Goal: Transaction & Acquisition: Purchase product/service

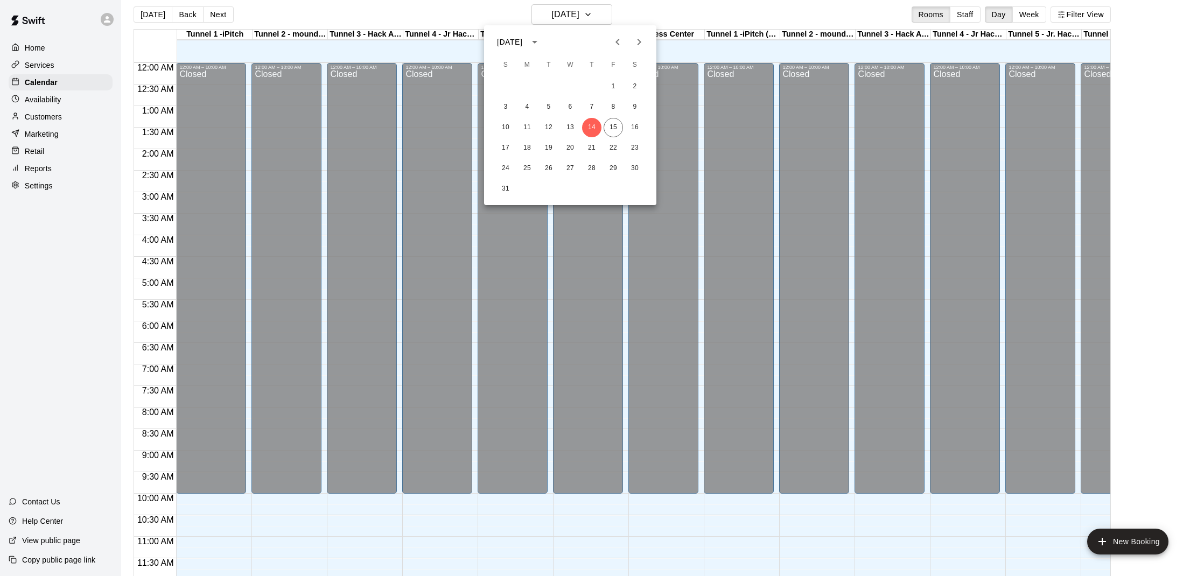
scroll to position [486, 1]
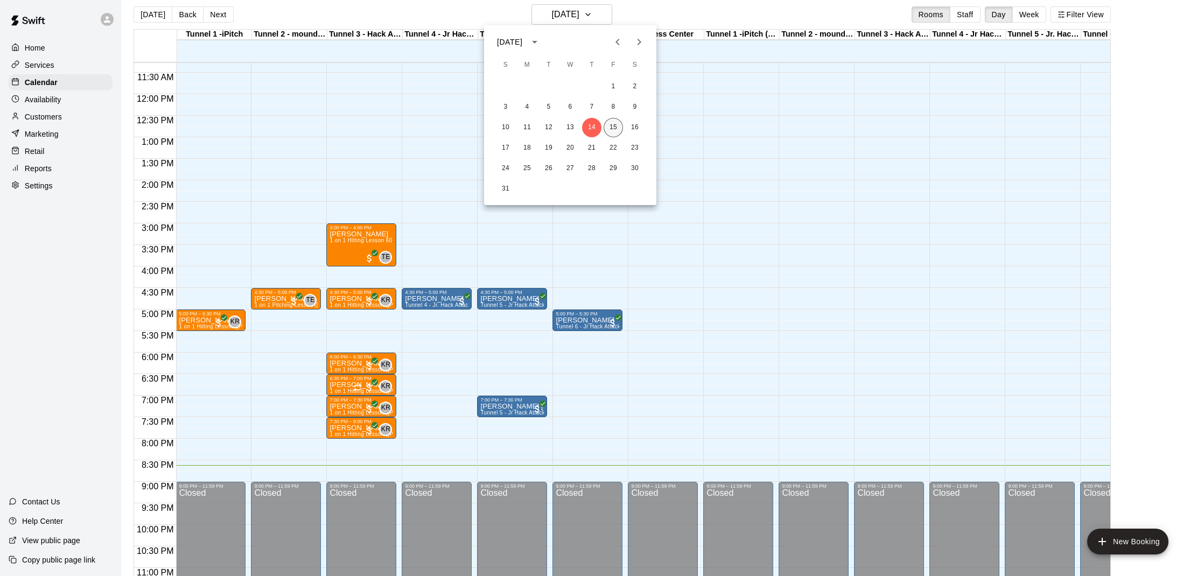
click at [615, 127] on button "15" at bounding box center [613, 127] width 19 height 19
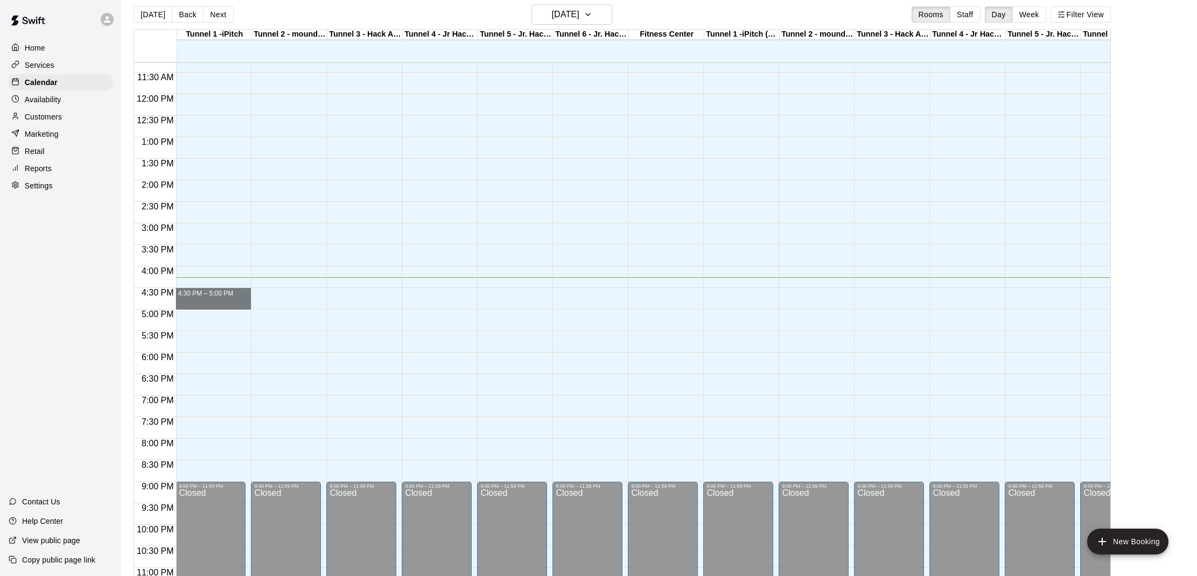
drag, startPoint x: 185, startPoint y: 290, endPoint x: 184, endPoint y: 301, distance: 11.9
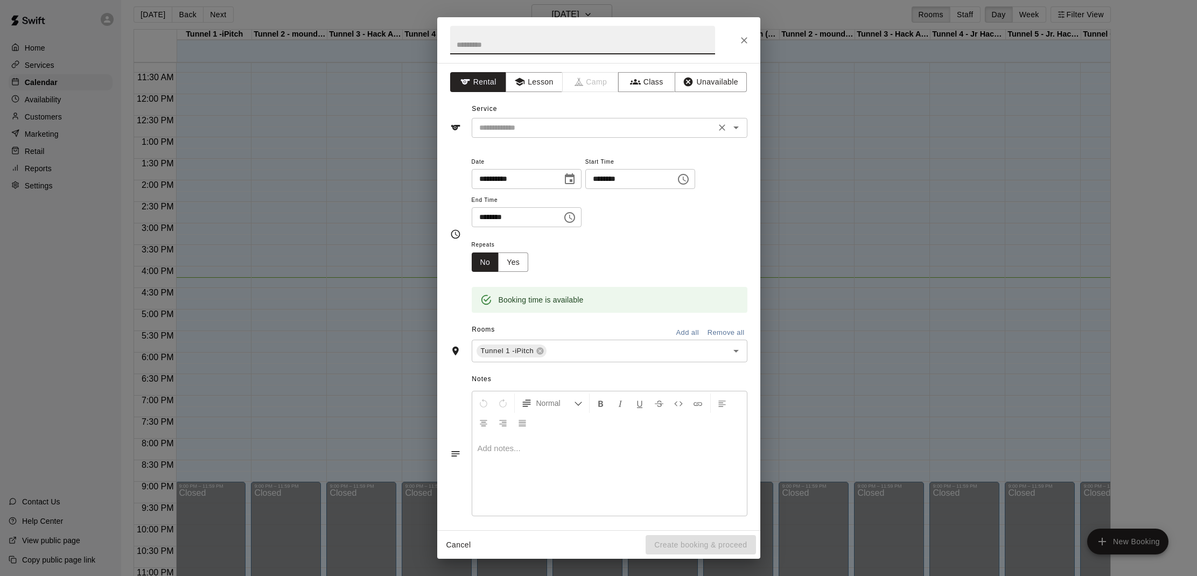
drag, startPoint x: 557, startPoint y: 124, endPoint x: 557, endPoint y: 130, distance: 5.9
click at [557, 124] on input "text" at bounding box center [593, 127] width 237 height 13
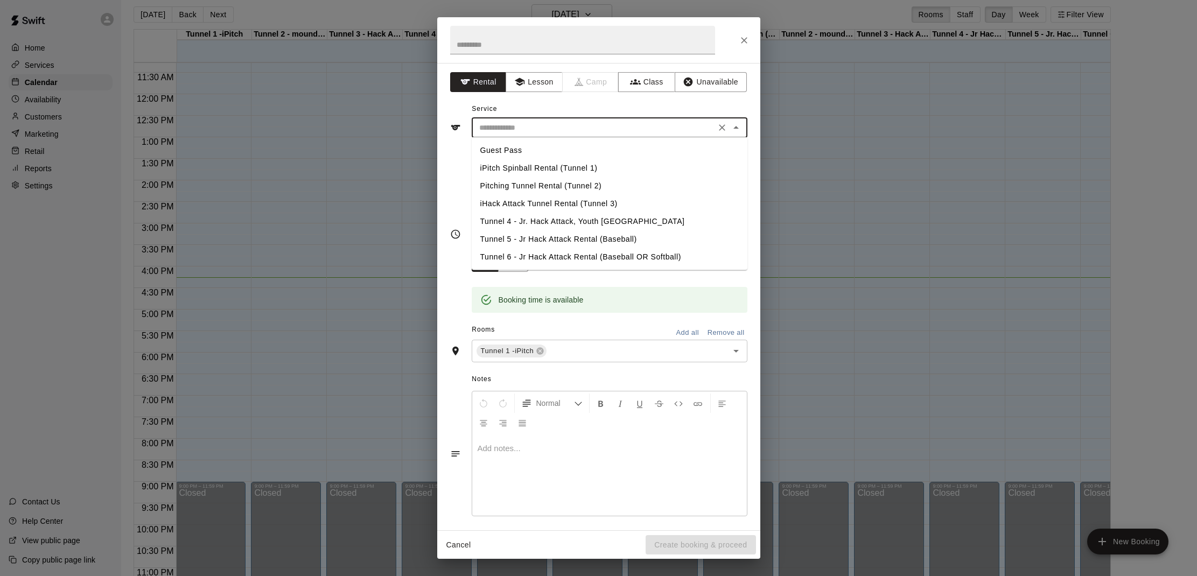
click at [551, 167] on li "iPitch Spinball Rental (Tunnel 1)" at bounding box center [610, 168] width 276 height 18
type input "**********"
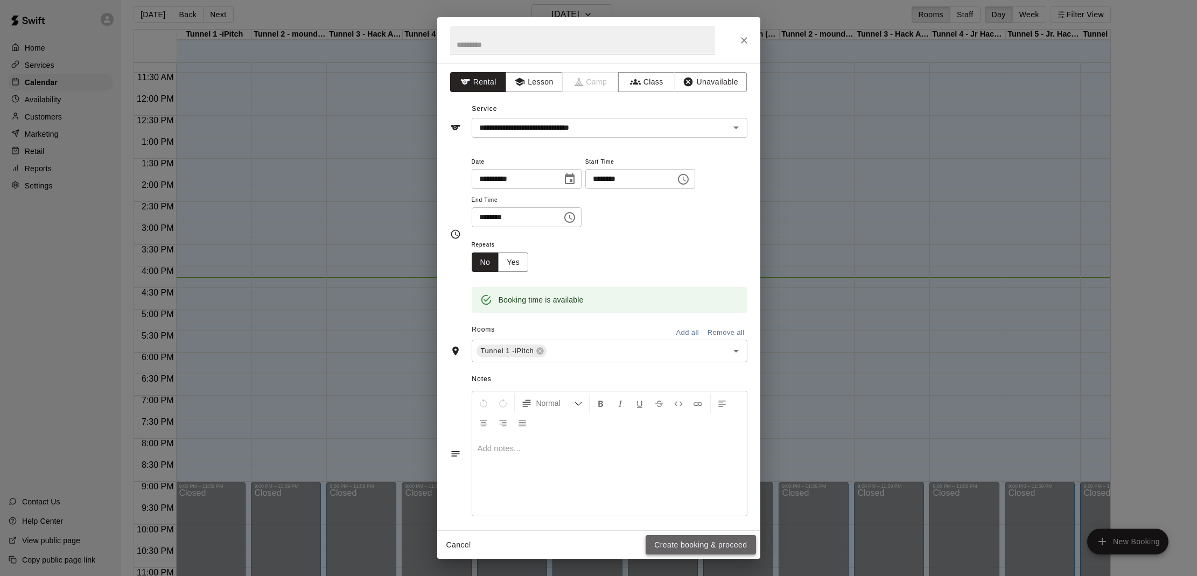
click at [687, 549] on button "Create booking & proceed" at bounding box center [700, 545] width 110 height 20
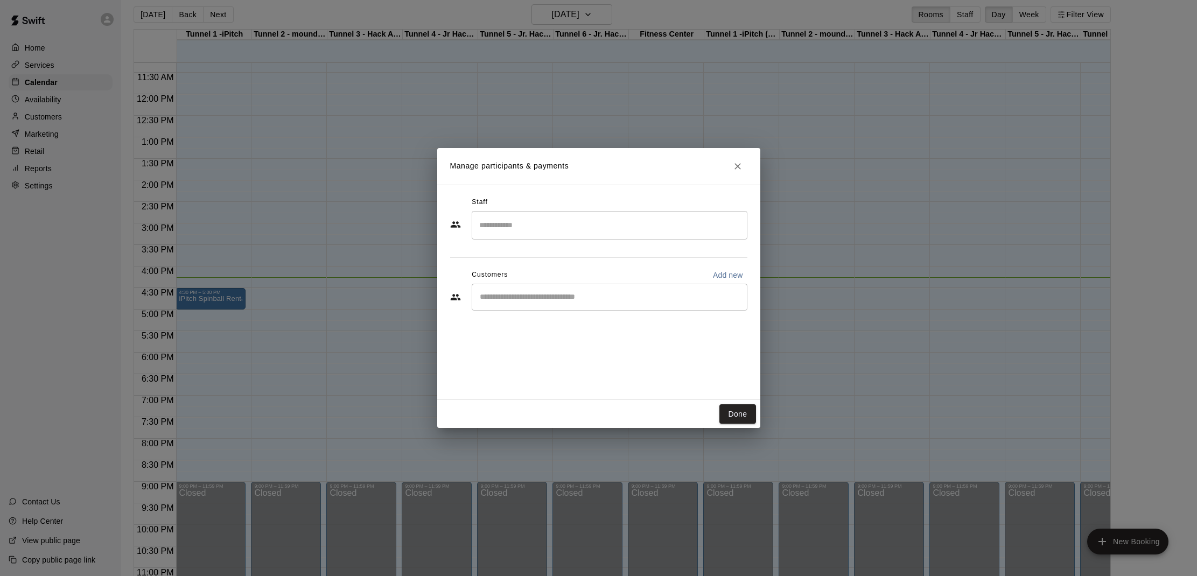
click at [560, 304] on div "​" at bounding box center [610, 297] width 276 height 27
type input "*******"
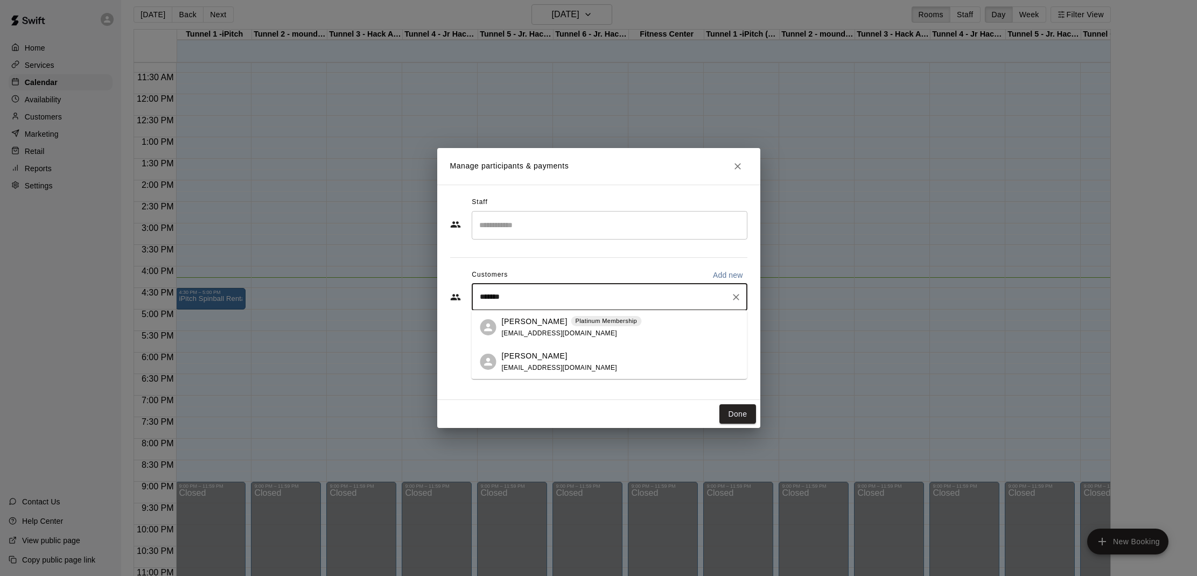
click at [560, 330] on span "[EMAIL_ADDRESS][DOMAIN_NAME]" at bounding box center [560, 333] width 116 height 8
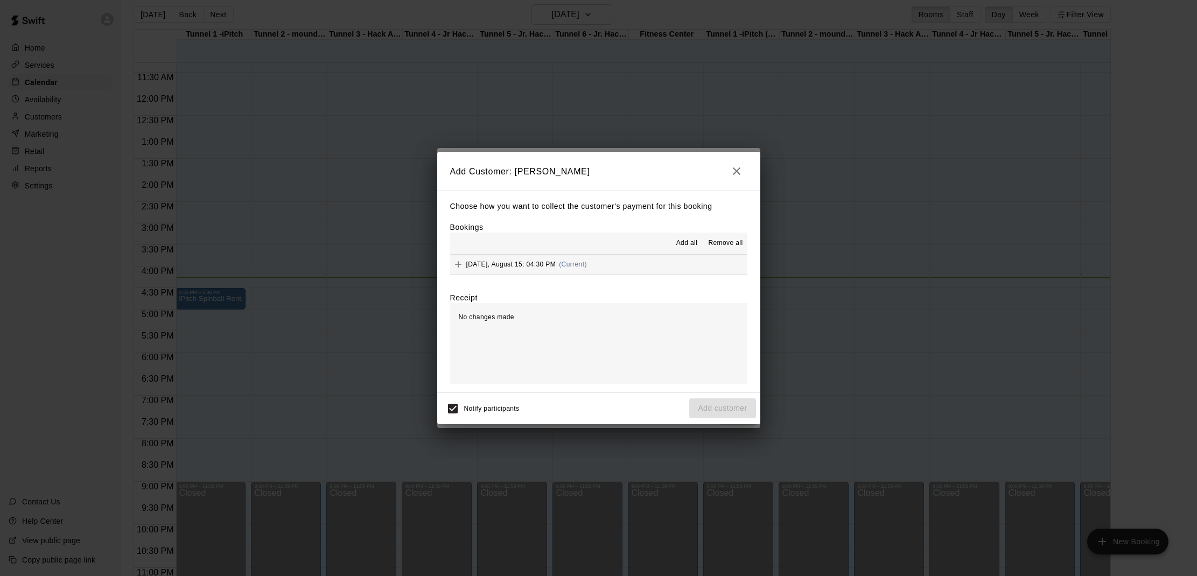
click at [683, 242] on span "Add all" at bounding box center [687, 243] width 22 height 11
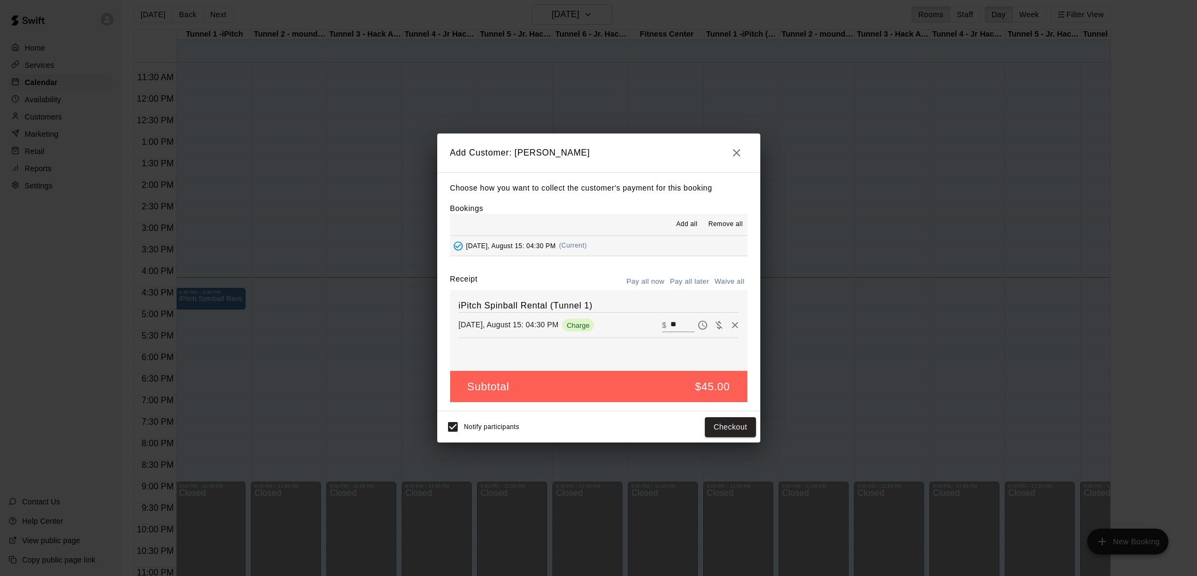
click at [725, 281] on button "Waive all" at bounding box center [730, 281] width 36 height 17
type input "*"
click at [739, 430] on button "Add customer" at bounding box center [722, 427] width 66 height 20
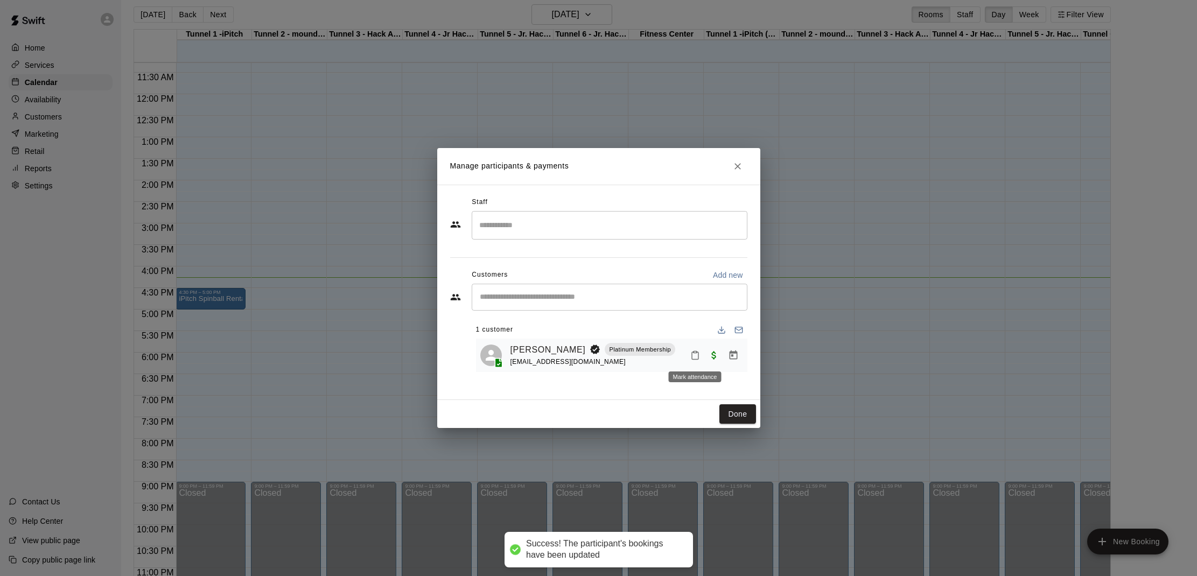
click at [698, 364] on div "Mark attendance" at bounding box center [695, 373] width 55 height 19
click at [694, 355] on icon "Mark attendance" at bounding box center [695, 355] width 10 height 10
click at [718, 354] on li "[PERSON_NAME] attended" at bounding box center [762, 358] width 126 height 17
click at [727, 409] on button "Done" at bounding box center [737, 414] width 36 height 20
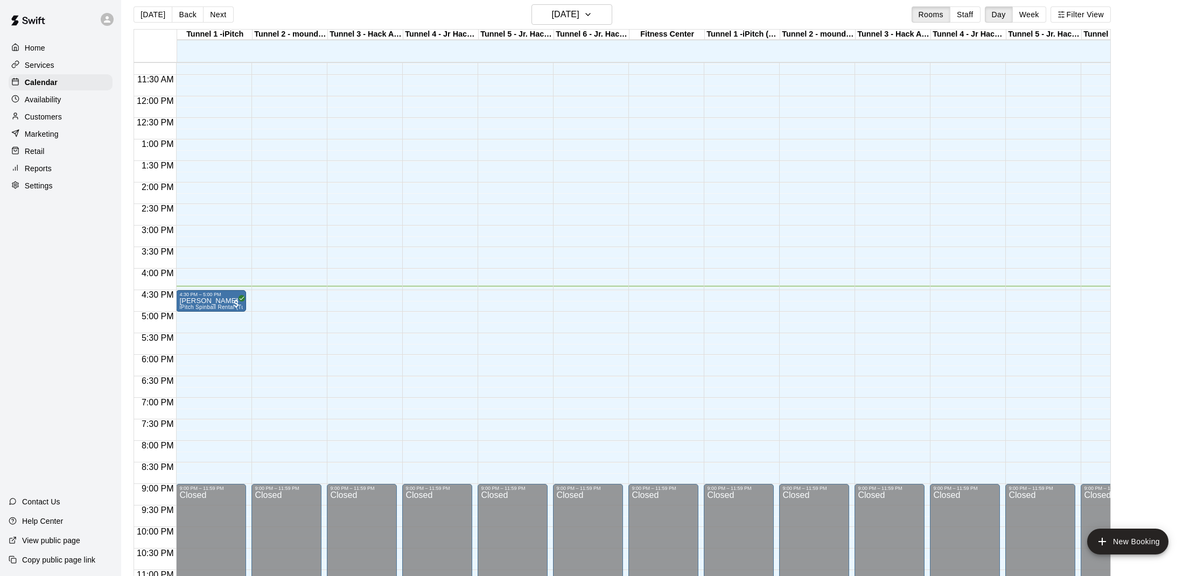
scroll to position [483, 0]
click at [209, 408] on div "12:00 AM – 10:00 AM Closed 4:30 PM – 5:00 PM [PERSON_NAME] iPitch Spinball Rent…" at bounding box center [211, 97] width 70 height 1034
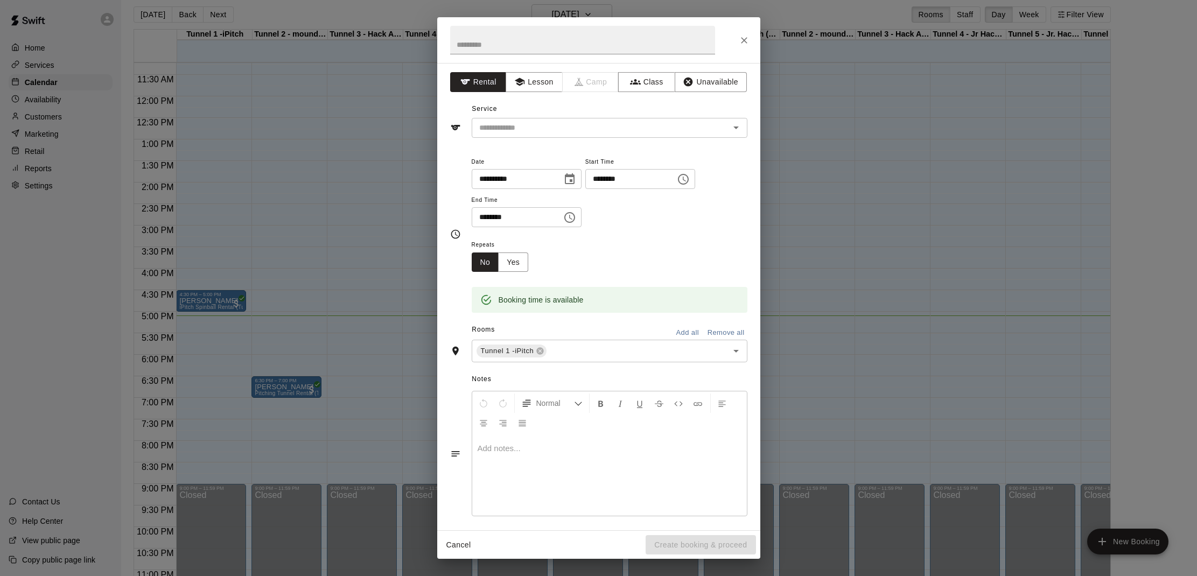
click at [176, 401] on div "**********" at bounding box center [598, 288] width 1197 height 576
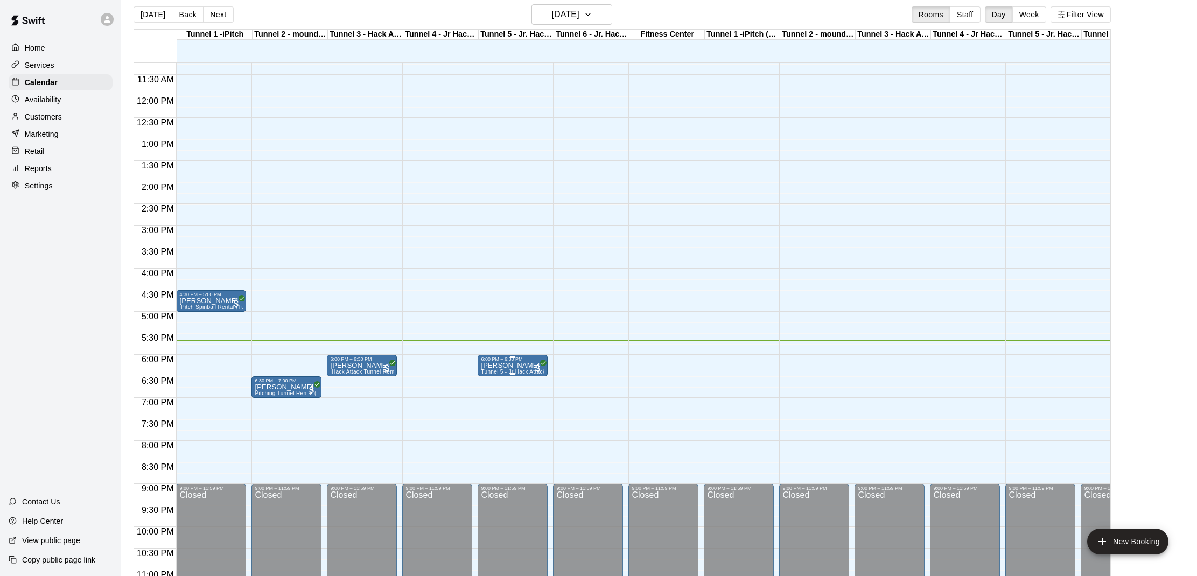
click at [525, 362] on div "6:00 PM – 6:30 PM" at bounding box center [513, 358] width 64 height 5
click at [496, 394] on img "edit" at bounding box center [492, 393] width 12 height 12
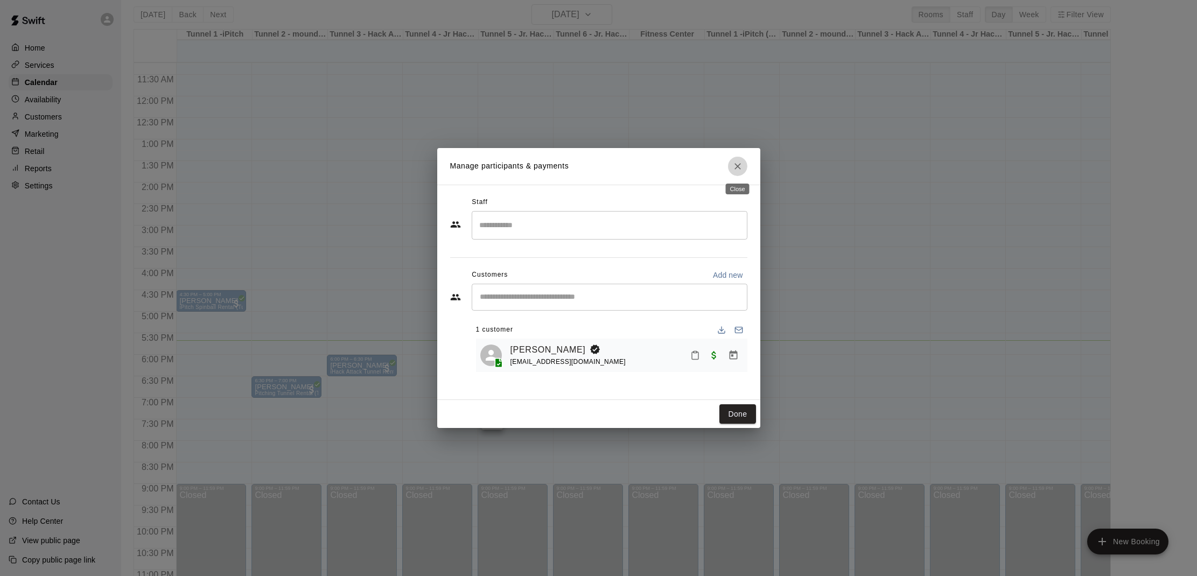
click at [731, 165] on button "Close" at bounding box center [737, 166] width 19 height 19
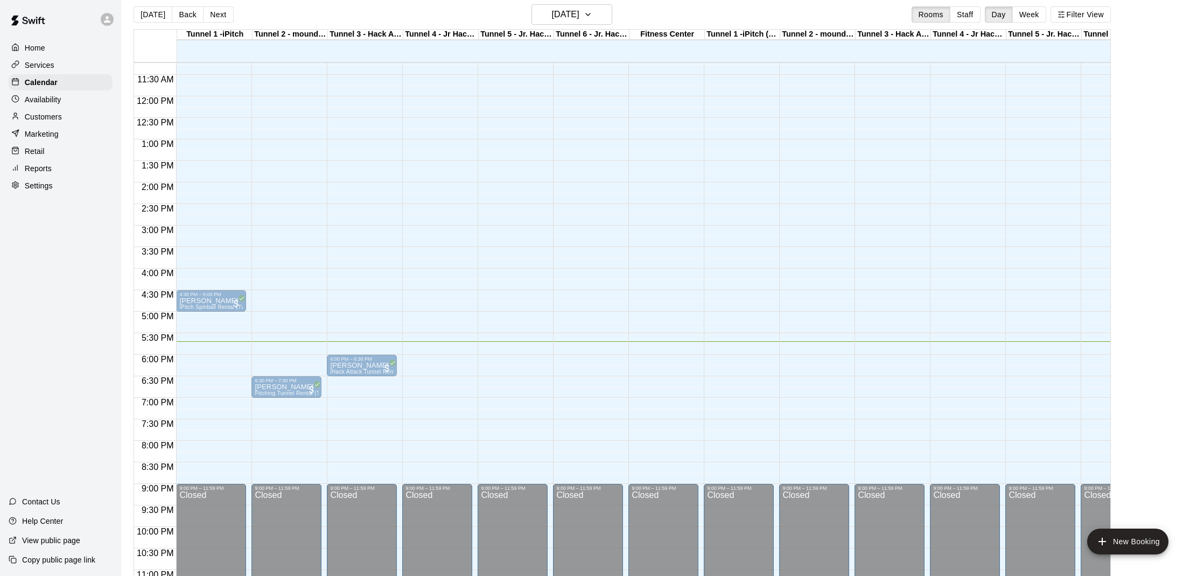
click at [509, 366] on p "[PERSON_NAME]" at bounding box center [513, 366] width 64 height 0
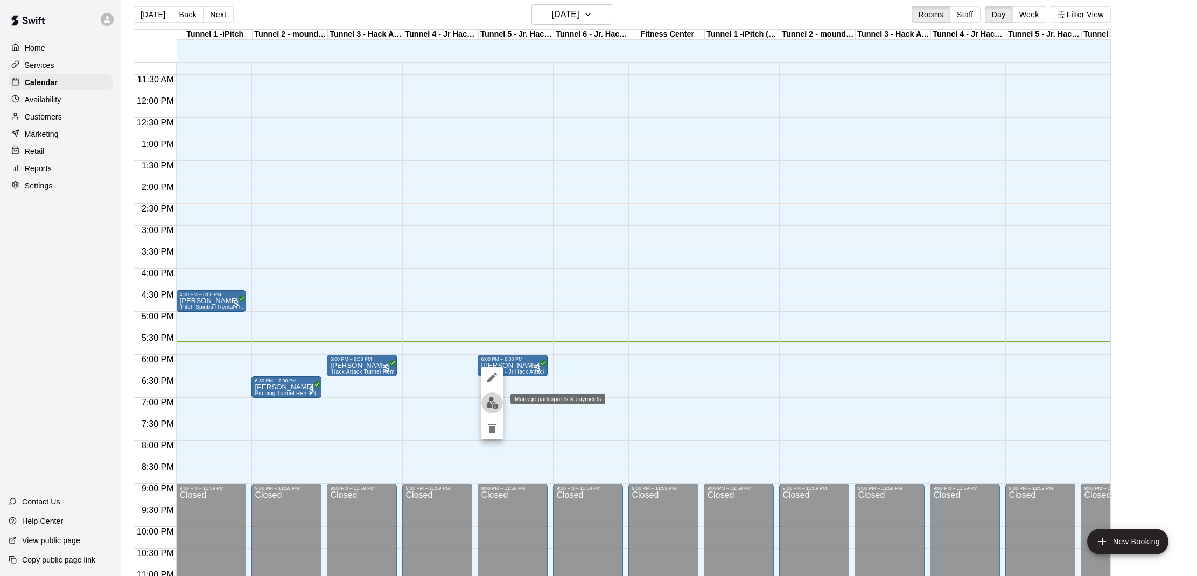
click at [496, 402] on img "edit" at bounding box center [492, 403] width 12 height 12
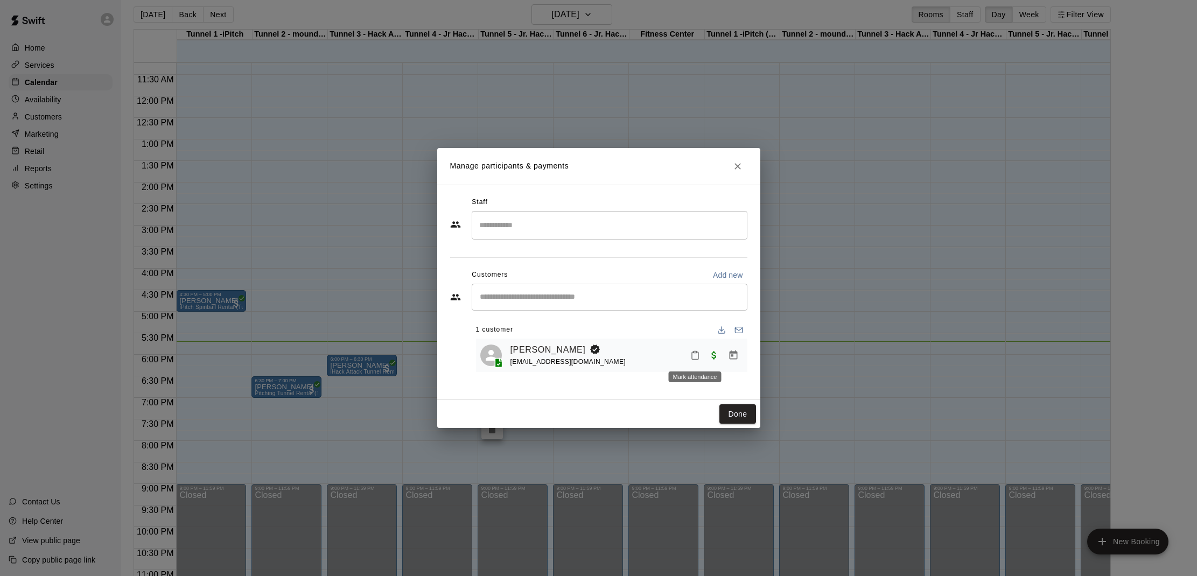
click at [699, 356] on icon "Mark attendance" at bounding box center [695, 355] width 10 height 10
click at [724, 359] on p "[PERSON_NAME] attended" at bounding box center [768, 358] width 95 height 11
click at [730, 418] on button "Done" at bounding box center [737, 414] width 36 height 20
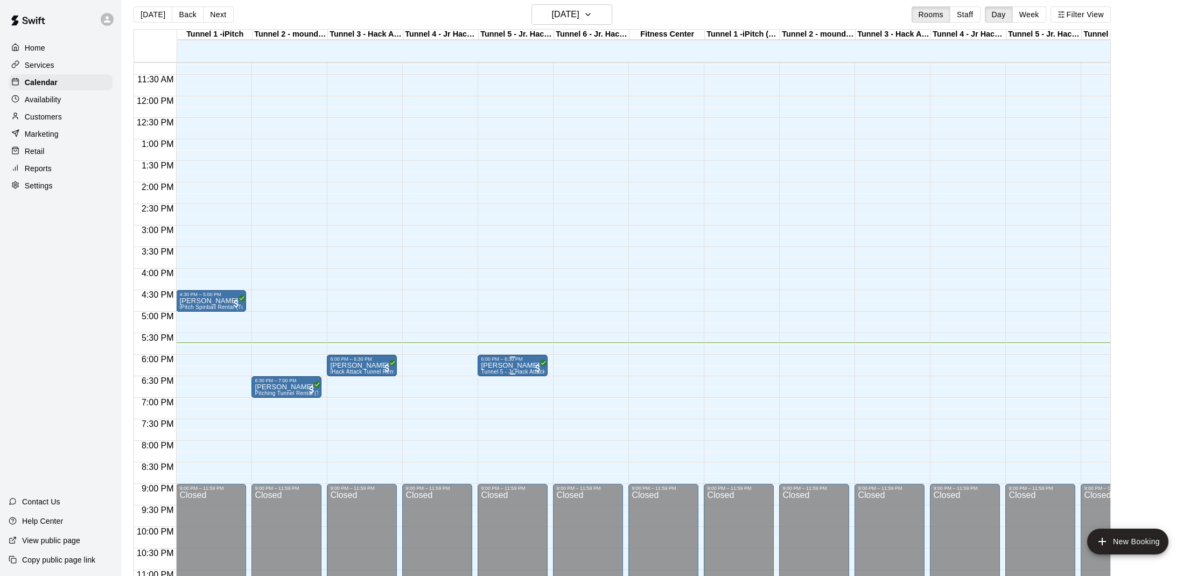
scroll to position [478, 0]
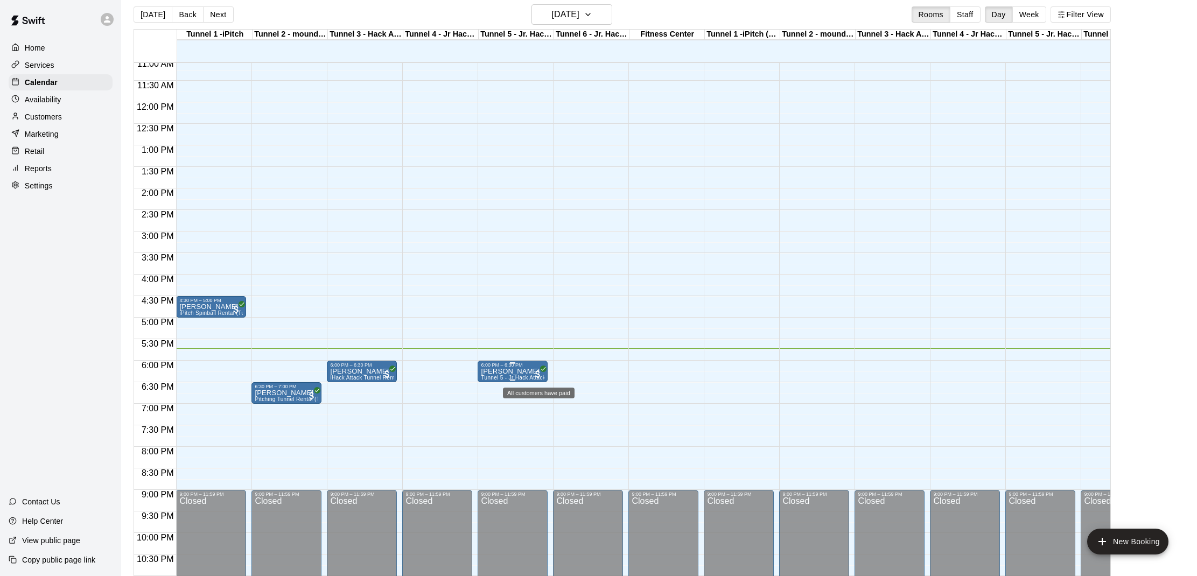
click at [536, 377] on span "All customers have paid" at bounding box center [537, 374] width 11 height 11
click at [537, 402] on button "edit" at bounding box center [544, 405] width 22 height 21
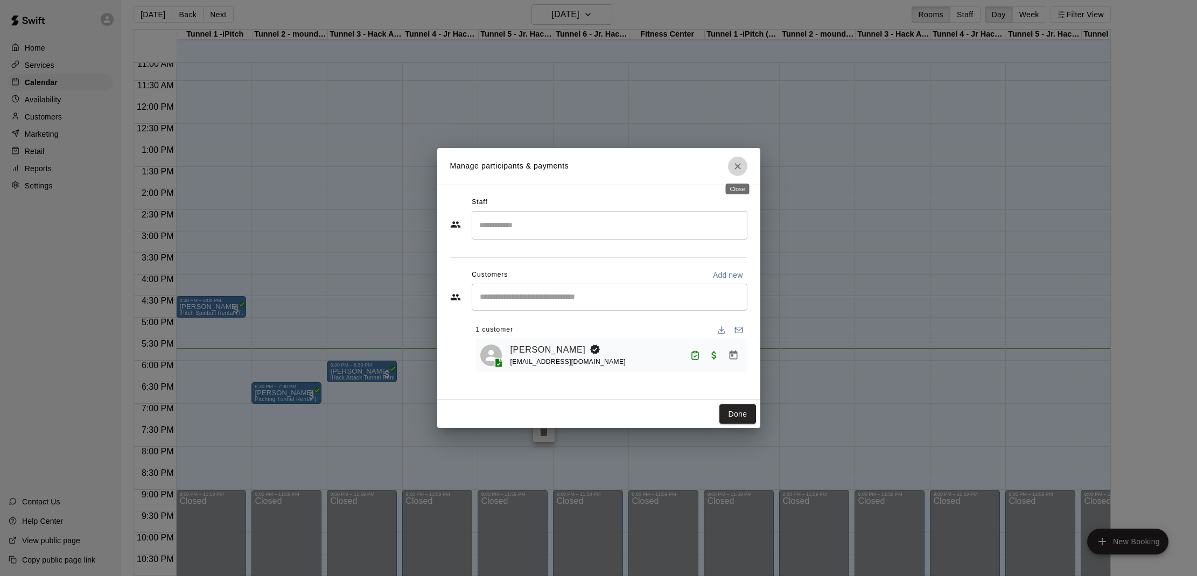
click at [746, 162] on button "Close" at bounding box center [737, 166] width 19 height 19
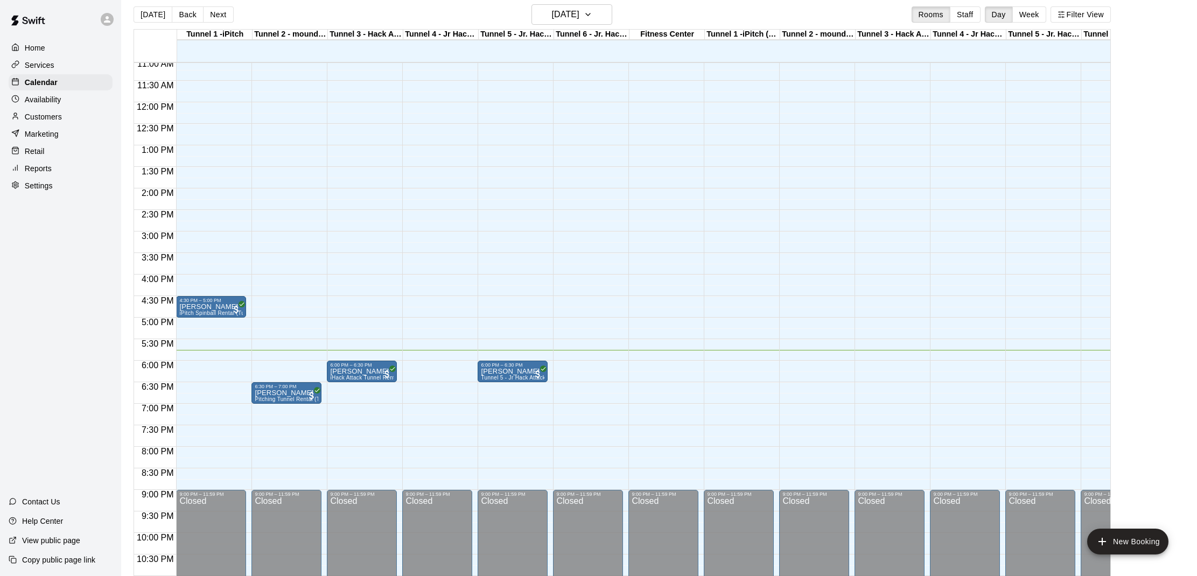
click at [36, 110] on div "Customers" at bounding box center [61, 117] width 104 height 16
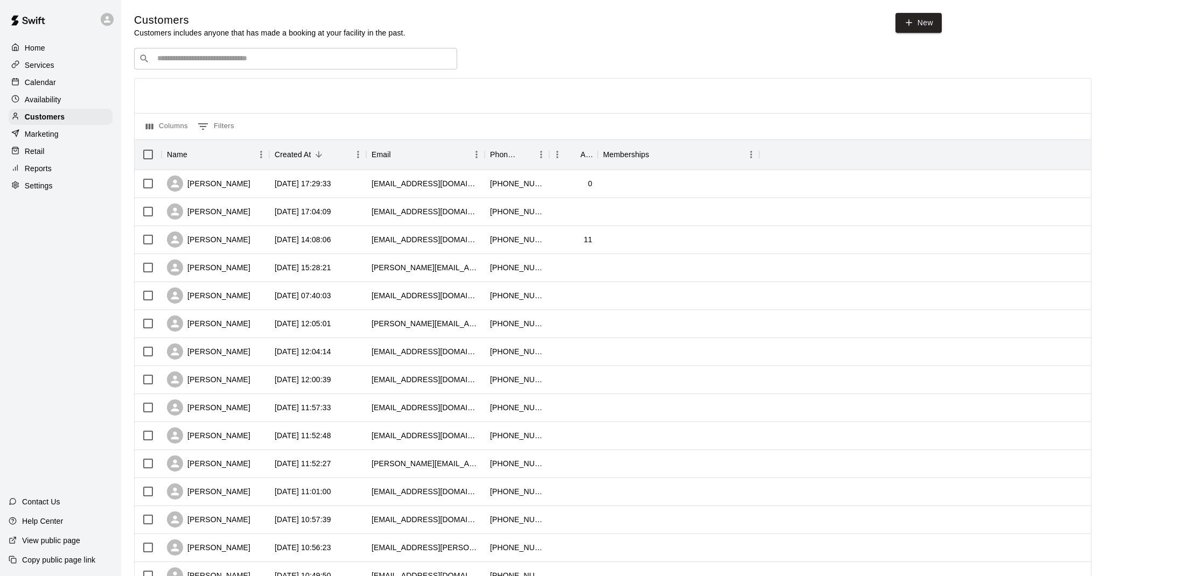
scroll to position [3, 0]
click at [217, 60] on input "Search customers by name or email" at bounding box center [303, 56] width 298 height 11
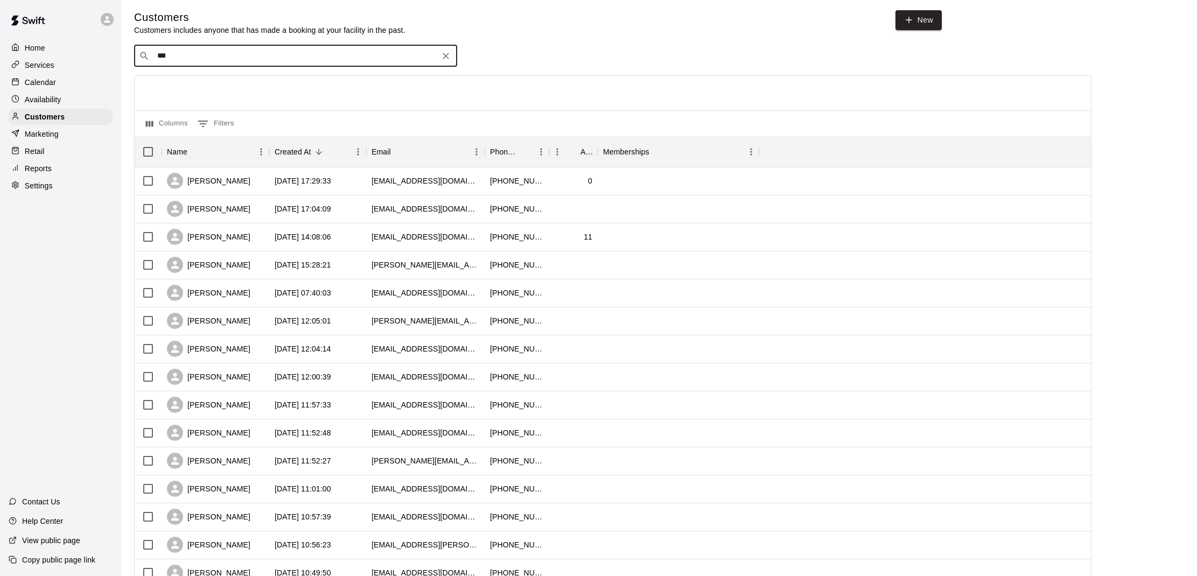
type input "****"
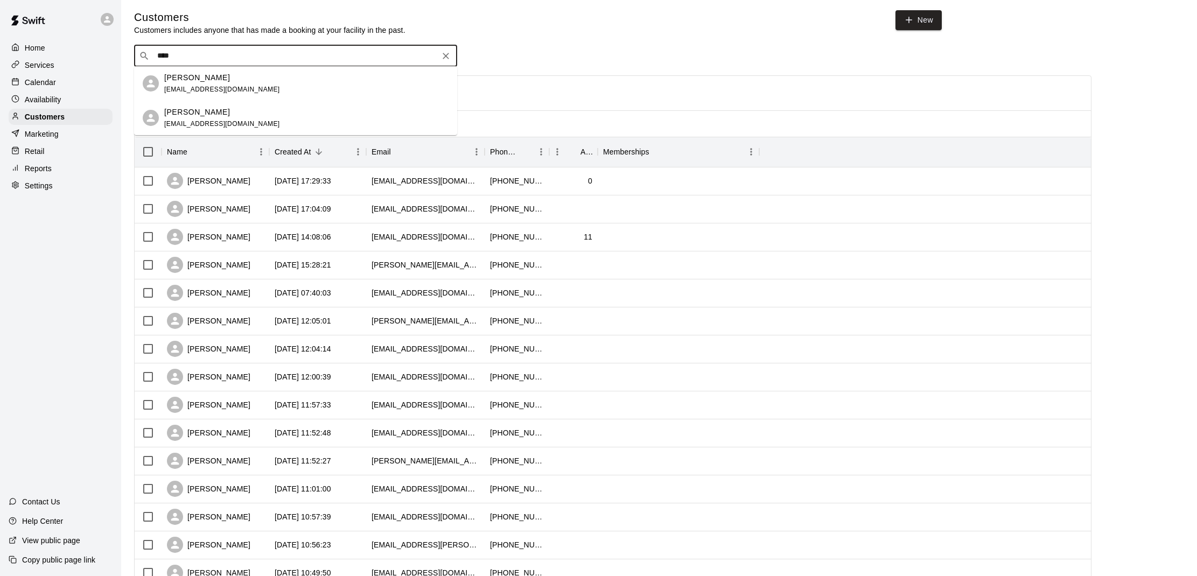
click at [180, 82] on p "[PERSON_NAME]" at bounding box center [197, 77] width 66 height 11
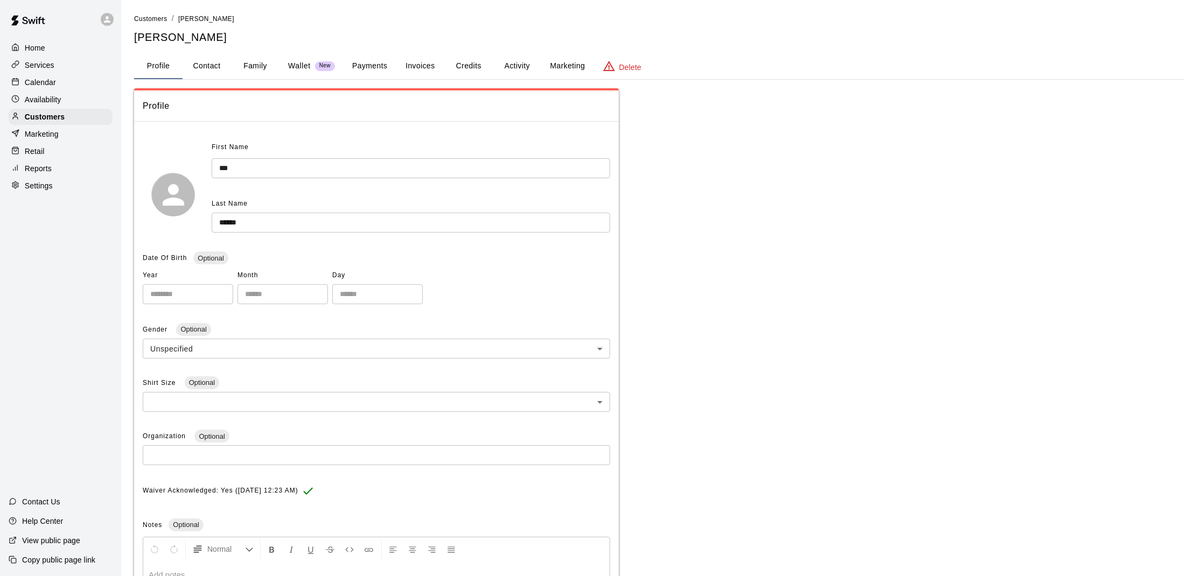
click at [389, 62] on button "Payments" at bounding box center [369, 66] width 52 height 26
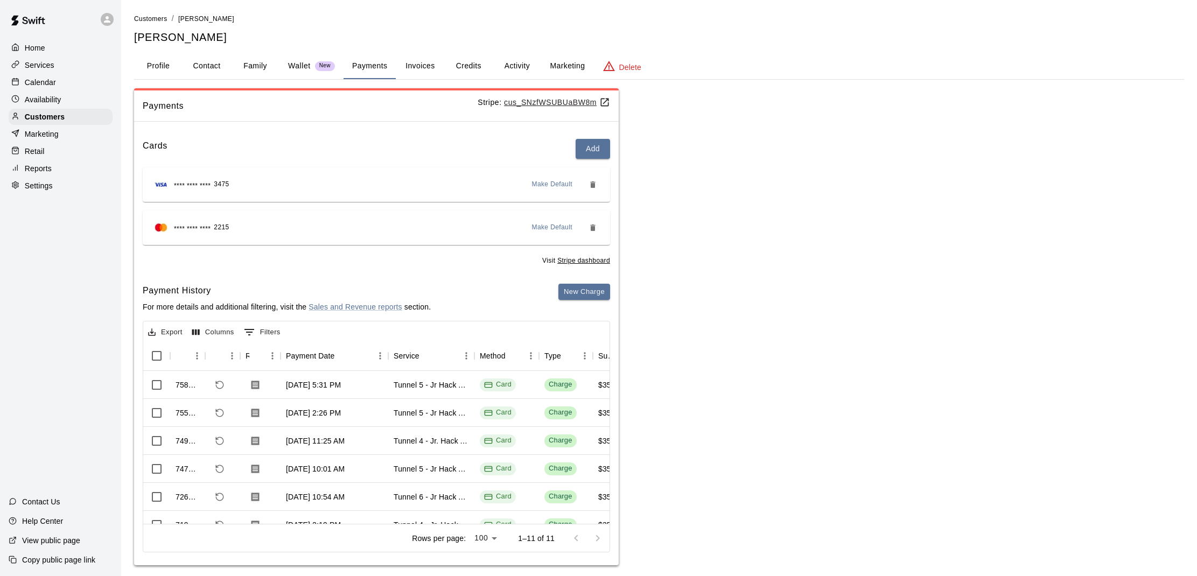
click at [550, 64] on button "Marketing" at bounding box center [567, 66] width 52 height 26
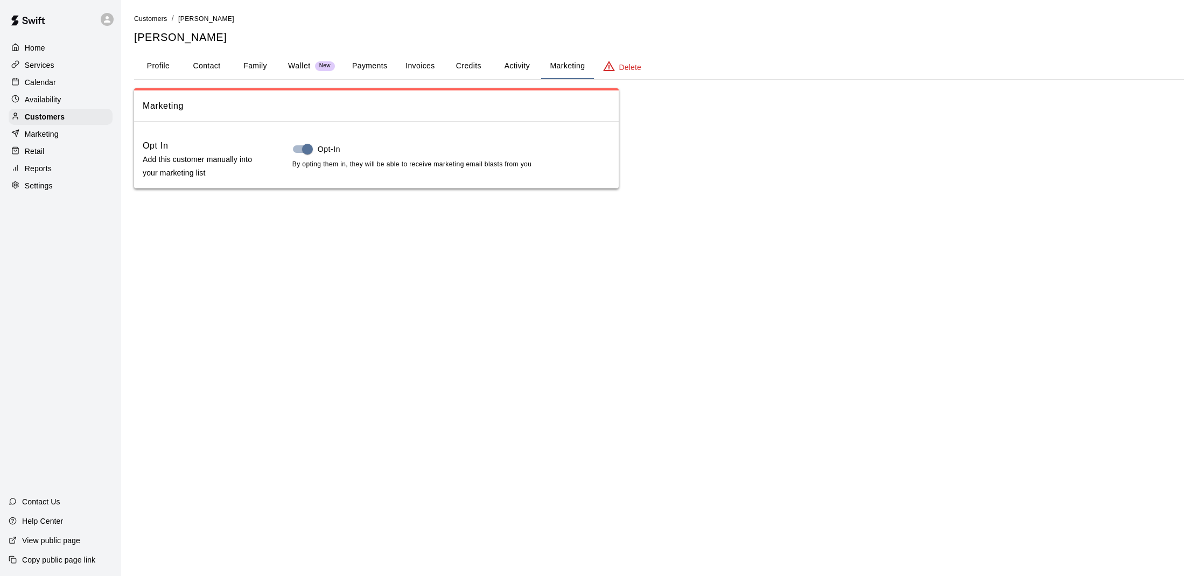
click at [519, 62] on button "Activity" at bounding box center [517, 66] width 48 height 26
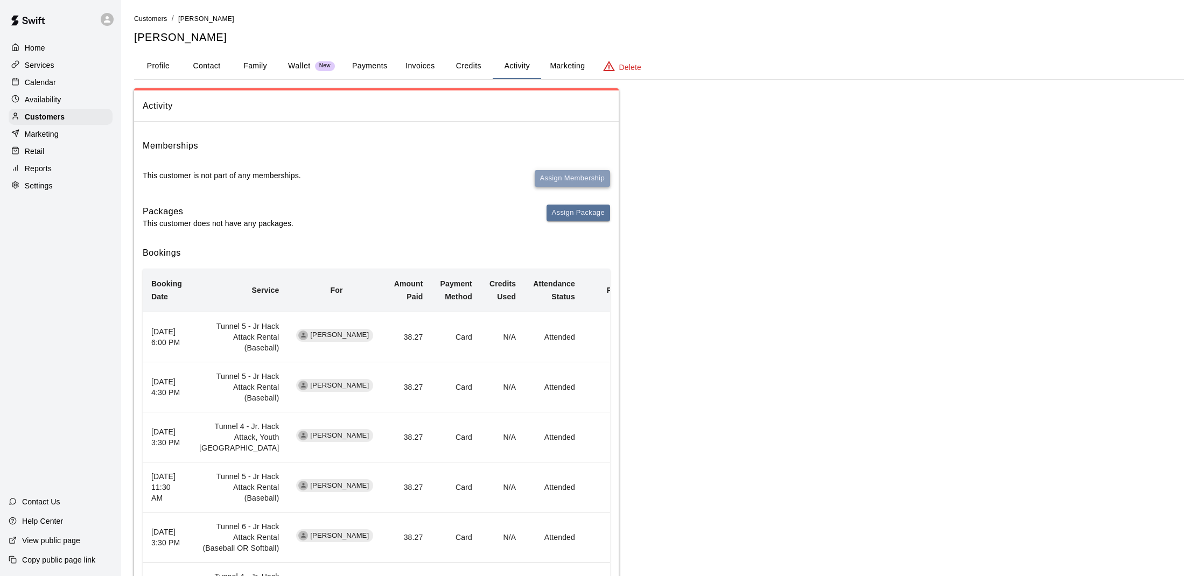
click at [567, 174] on button "Assign Membership" at bounding box center [572, 178] width 75 height 17
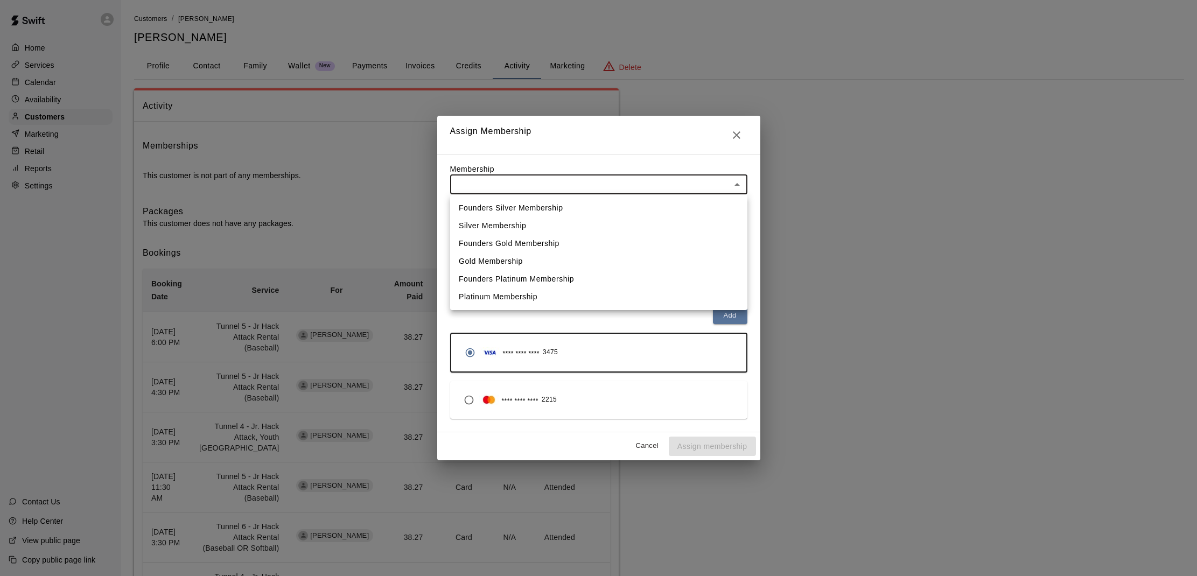
click at [602, 180] on body "Home Services Calendar Availability Customers Marketing Retail Reports Settings…" at bounding box center [598, 432] width 1197 height 864
click at [721, 142] on div at bounding box center [598, 288] width 1197 height 576
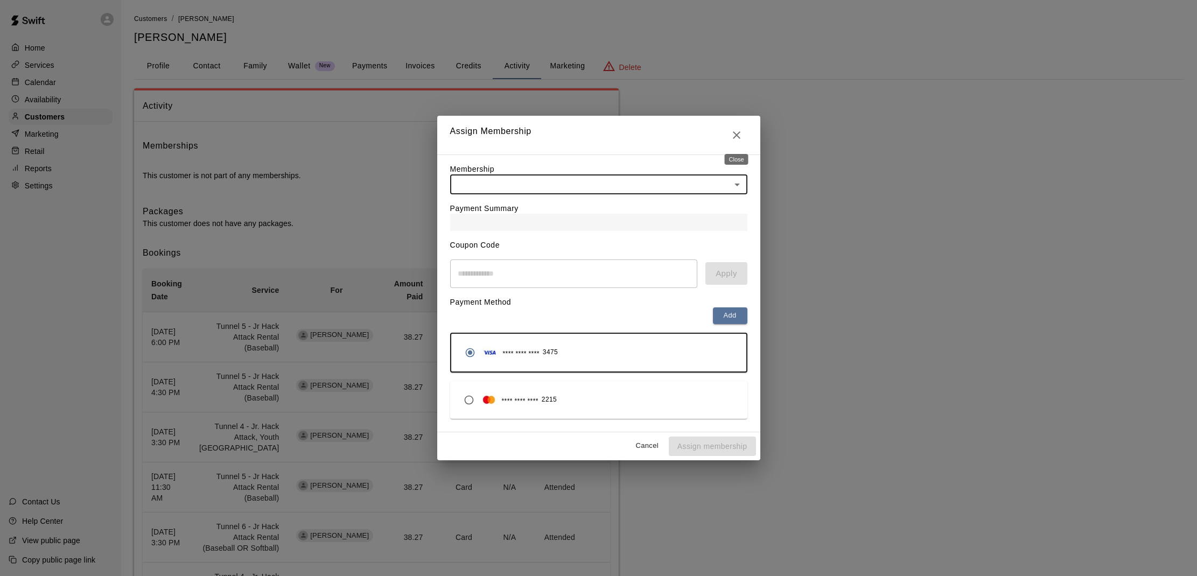
click at [743, 137] on button "Close" at bounding box center [737, 135] width 22 height 22
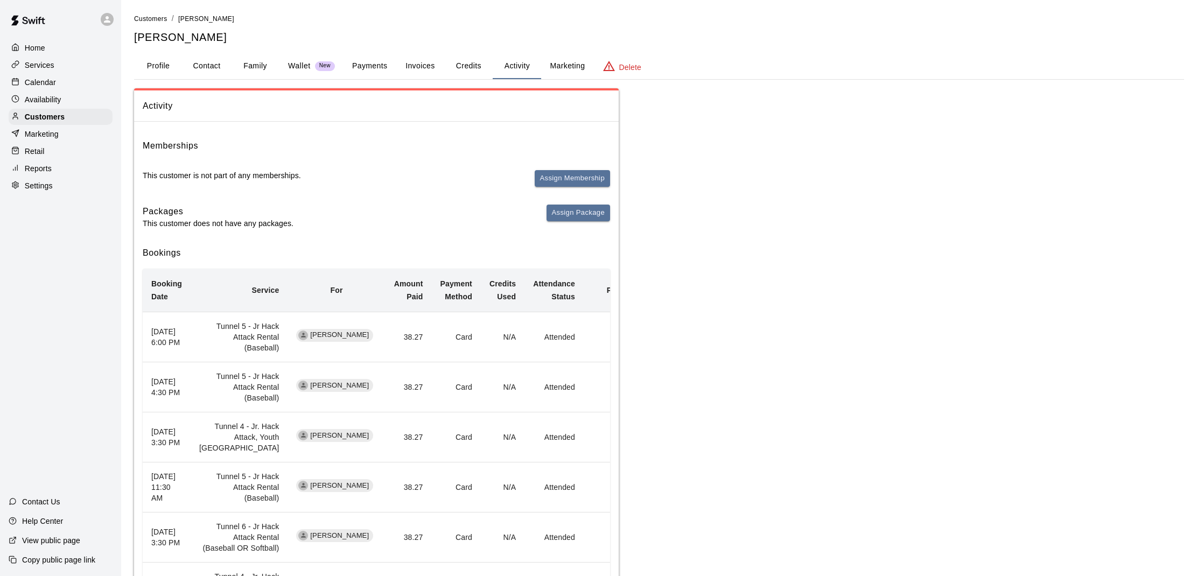
click at [57, 52] on div "Home" at bounding box center [61, 48] width 104 height 16
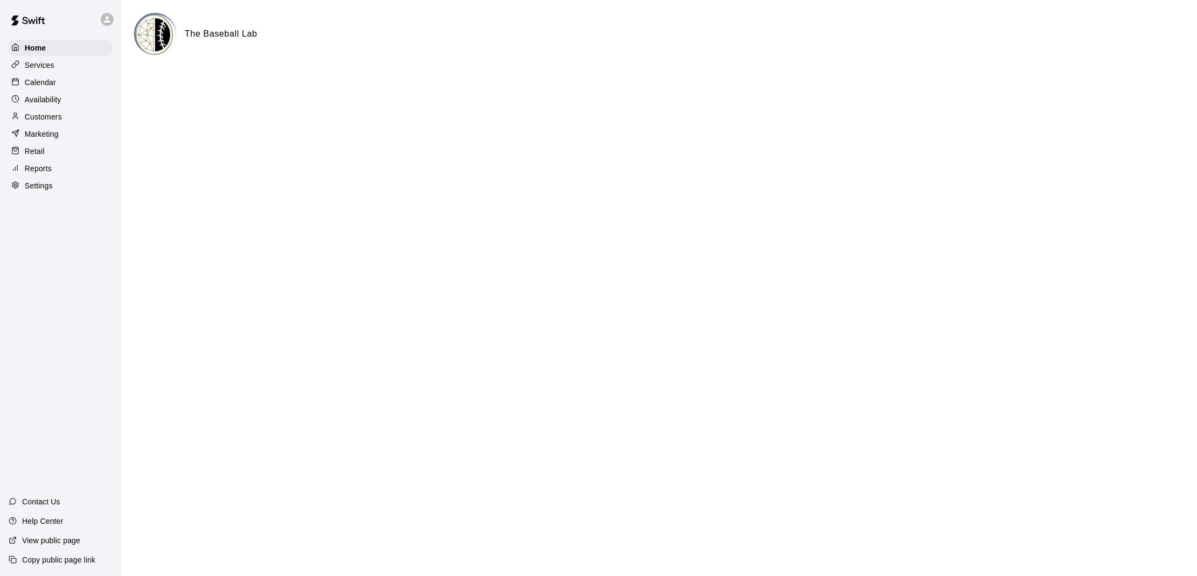
click at [51, 67] on p "Services" at bounding box center [40, 65] width 30 height 11
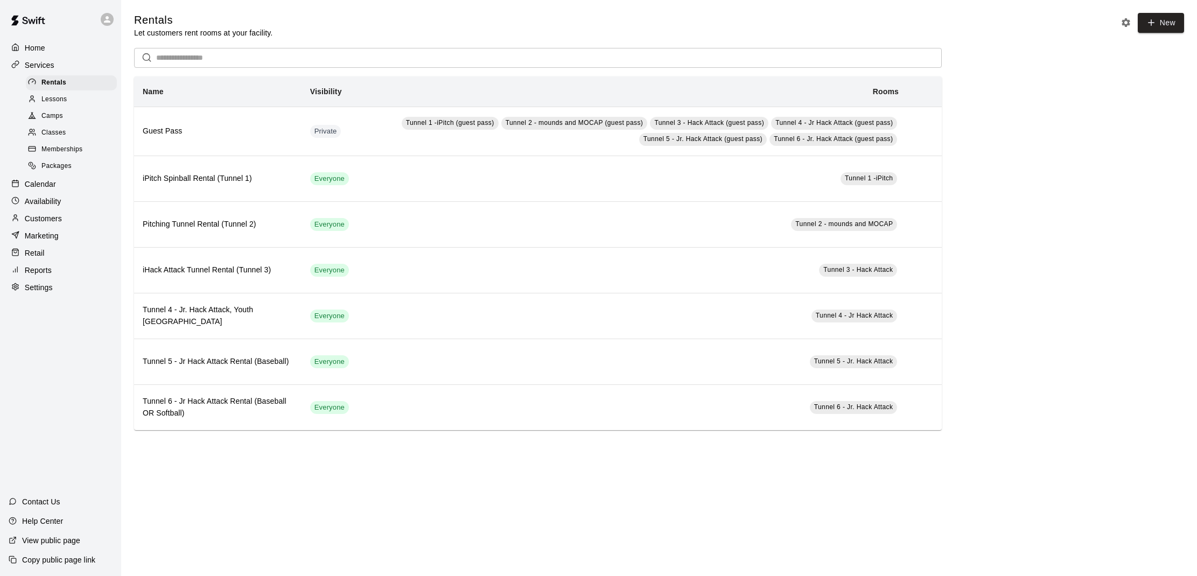
click at [41, 179] on p "Calendar" at bounding box center [40, 184] width 31 height 11
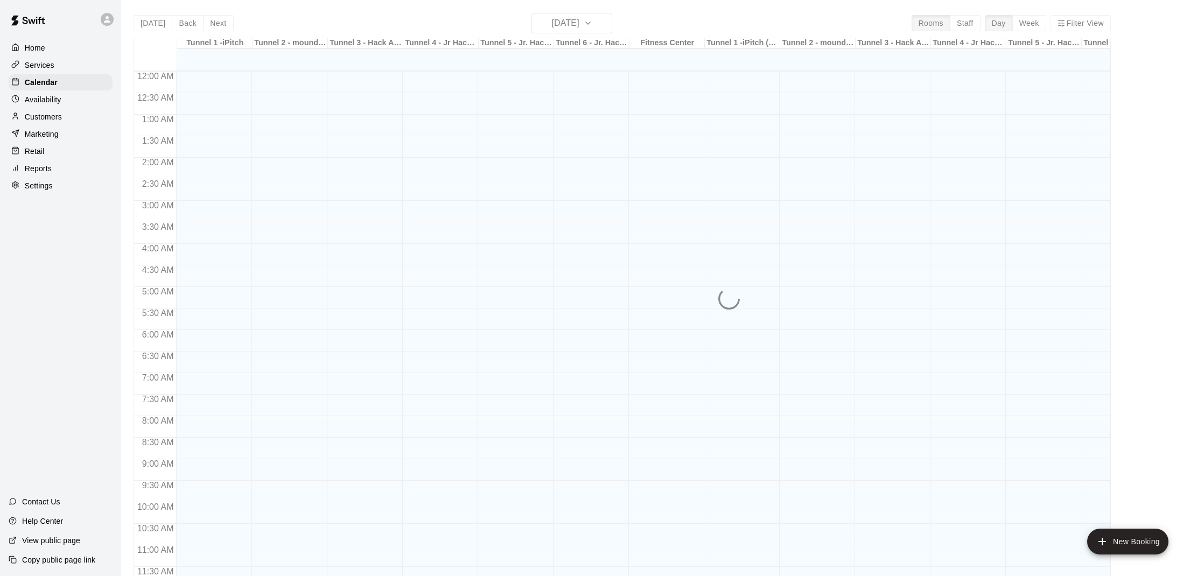
scroll to position [485, 0]
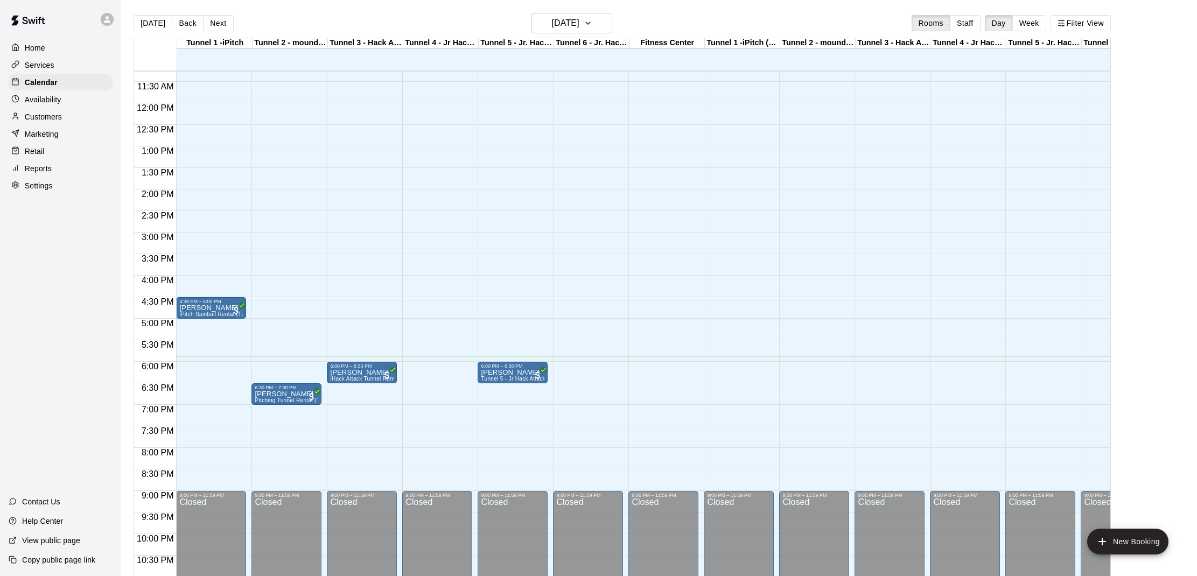
click at [51, 120] on p "Customers" at bounding box center [43, 116] width 37 height 11
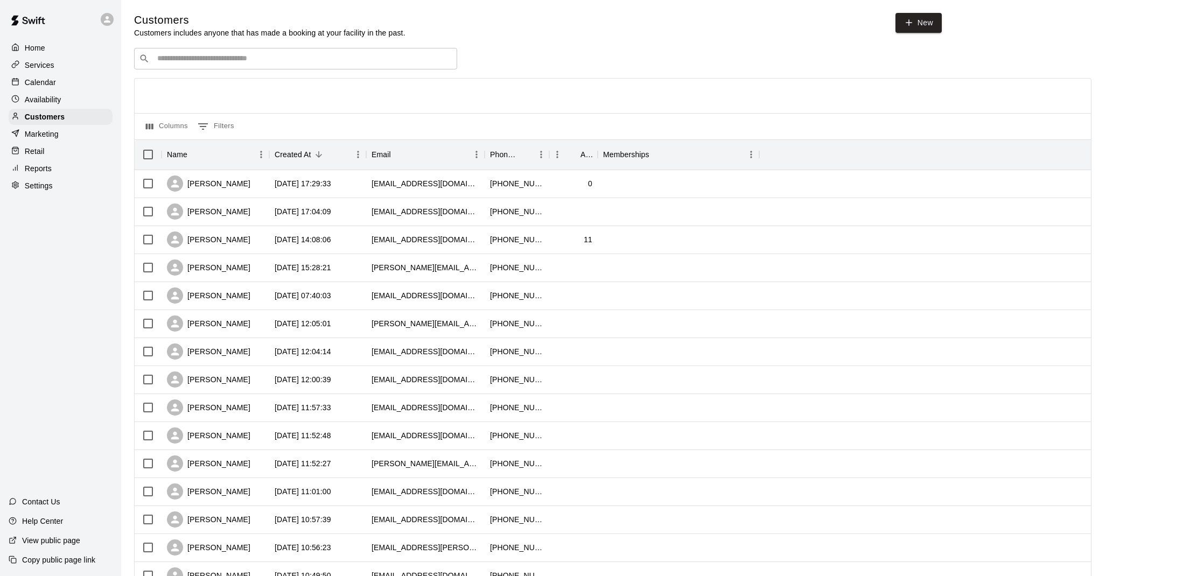
click at [195, 60] on input "Search customers by name or email" at bounding box center [303, 58] width 298 height 11
type input "*****"
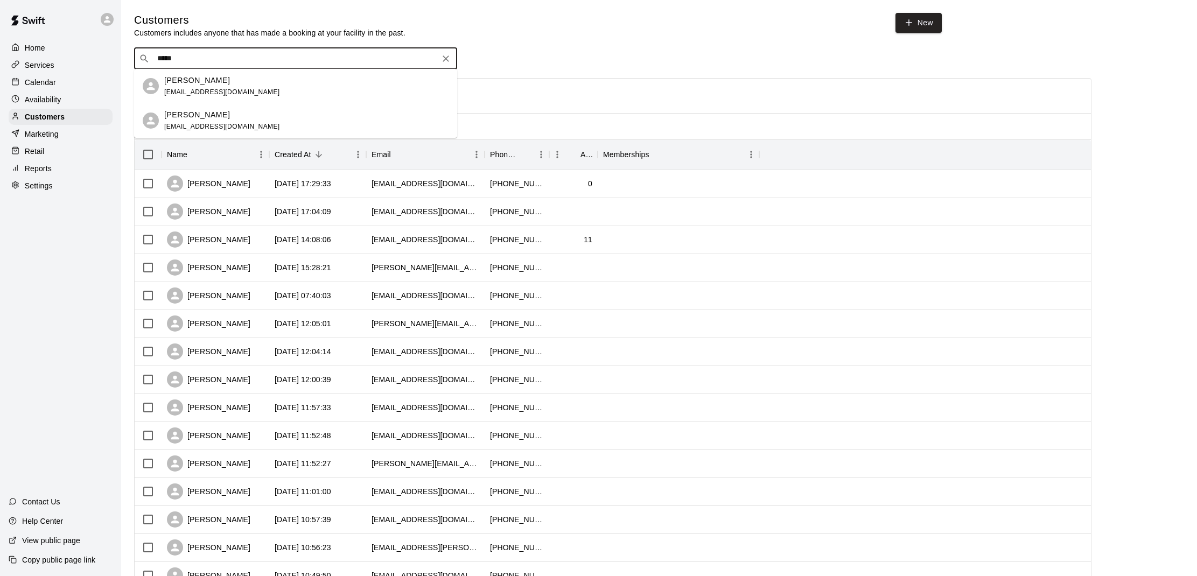
click at [197, 90] on span "[EMAIL_ADDRESS][DOMAIN_NAME]" at bounding box center [222, 92] width 116 height 8
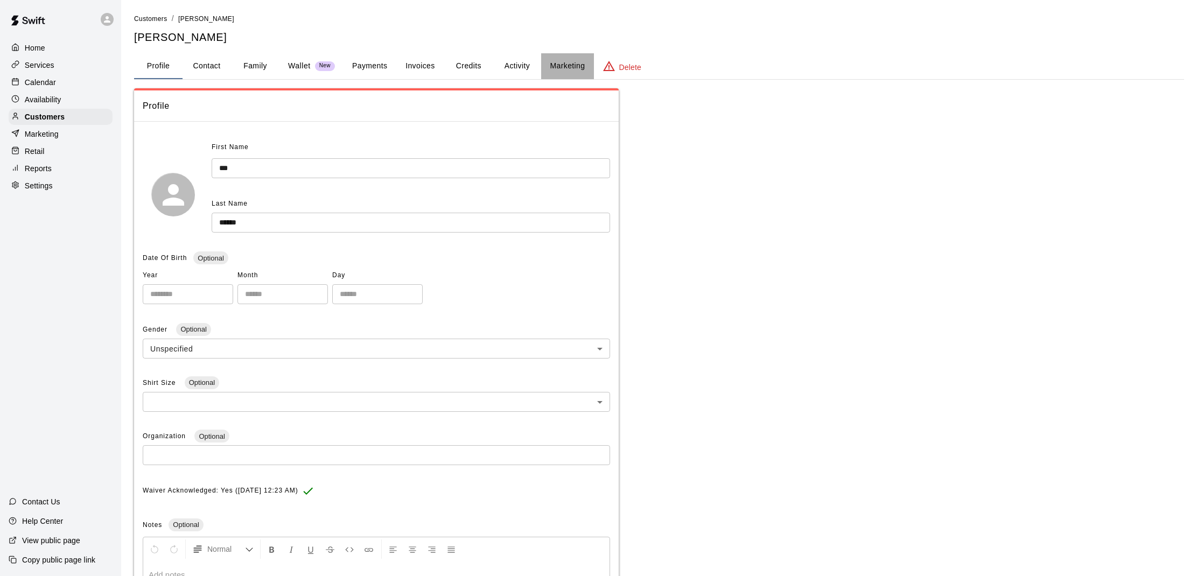
click at [572, 61] on button "Marketing" at bounding box center [567, 66] width 52 height 26
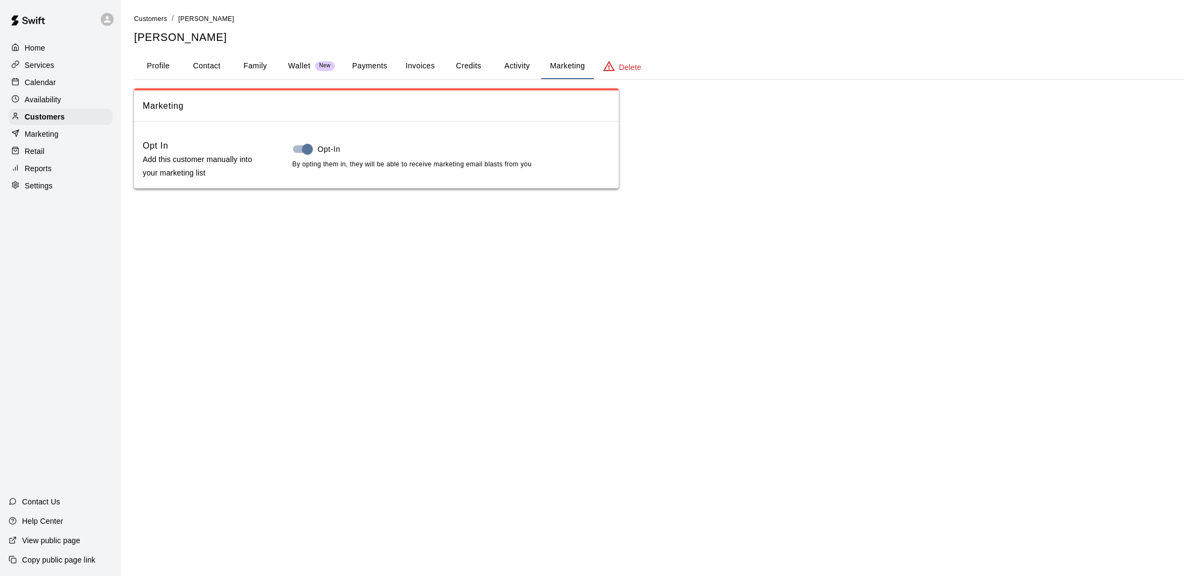
click at [532, 64] on button "Activity" at bounding box center [517, 66] width 48 height 26
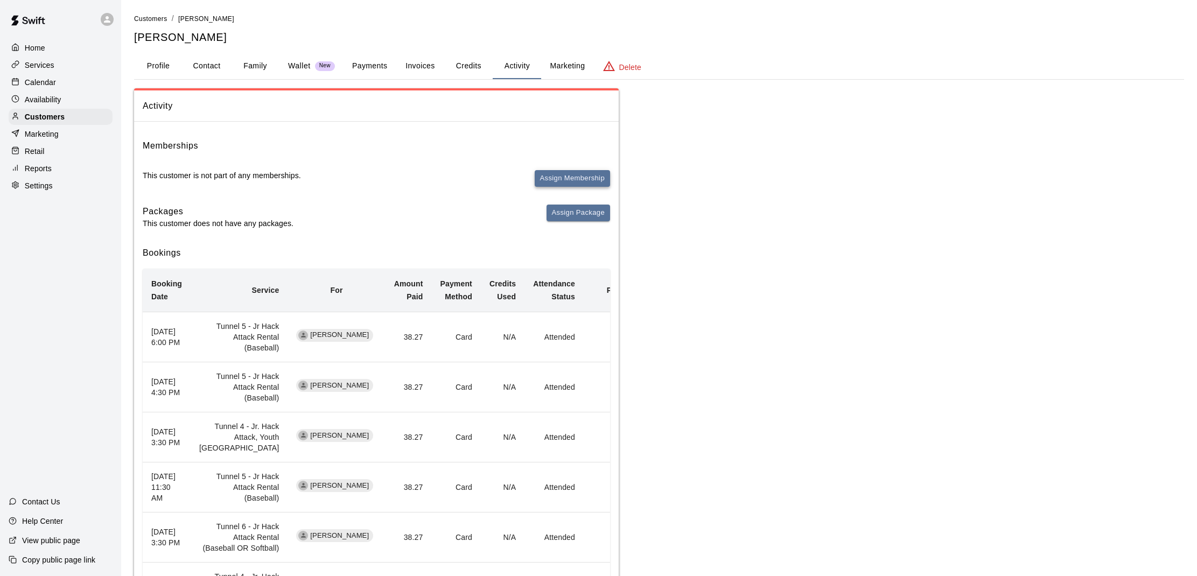
click at [572, 182] on button "Assign Membership" at bounding box center [572, 178] width 75 height 17
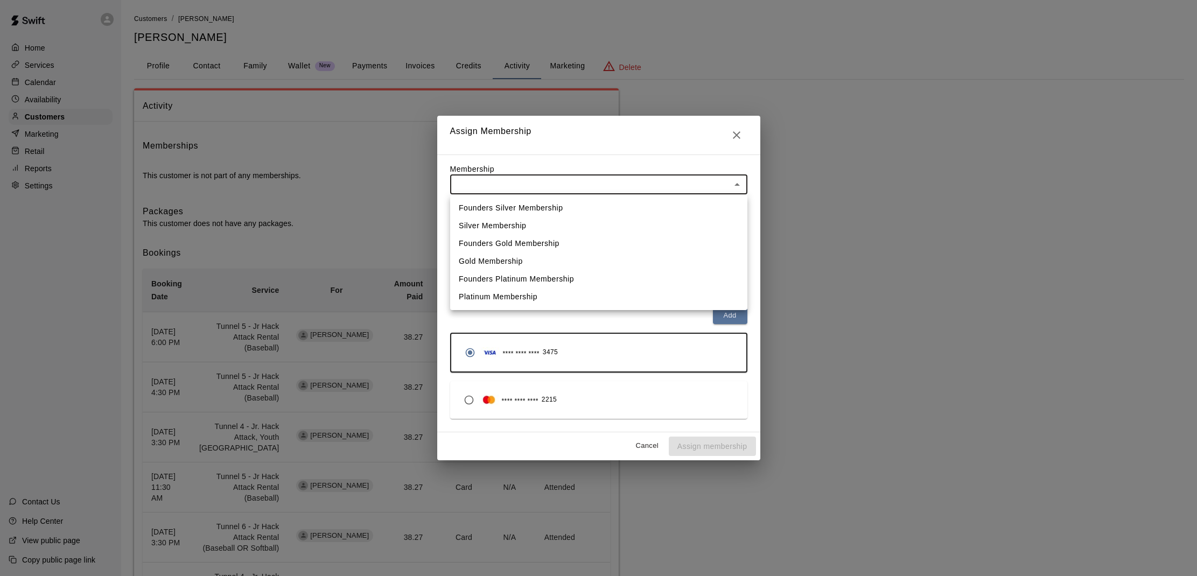
click at [573, 188] on body "Home Services Calendar Availability Customers Marketing Retail Reports Settings…" at bounding box center [598, 432] width 1197 height 864
click at [549, 265] on li "Gold Membership" at bounding box center [598, 261] width 297 height 18
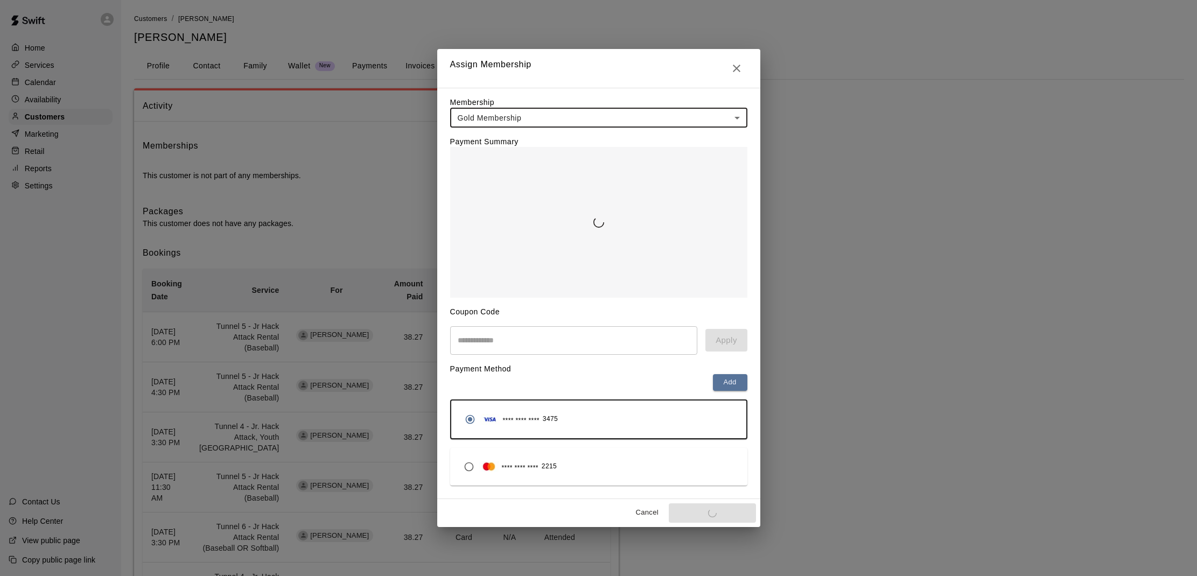
type input "**********"
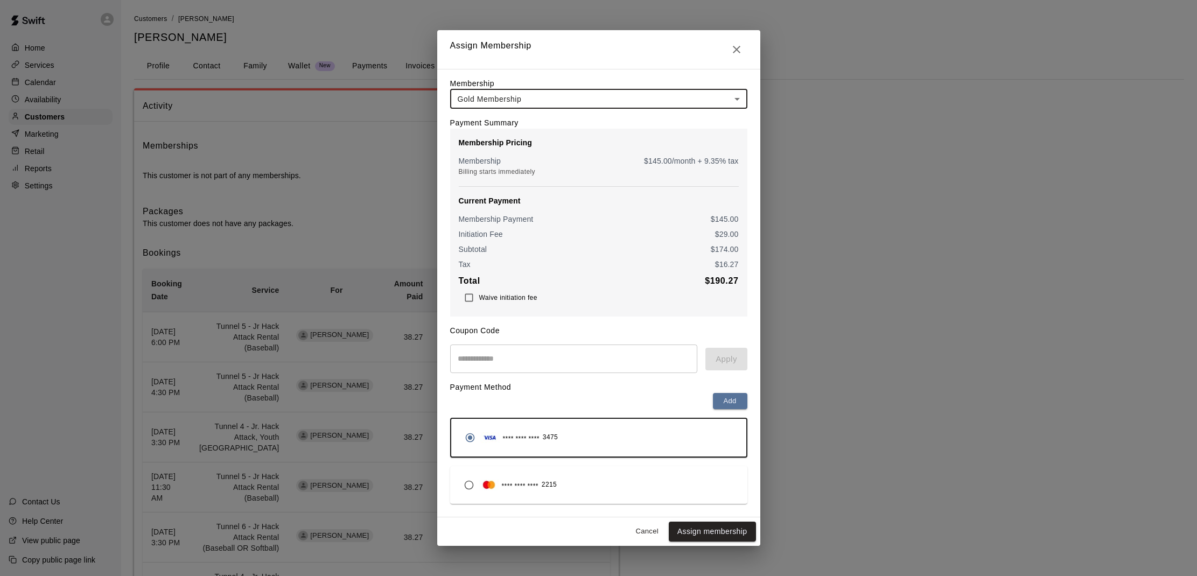
click at [533, 363] on input "text" at bounding box center [574, 359] width 248 height 29
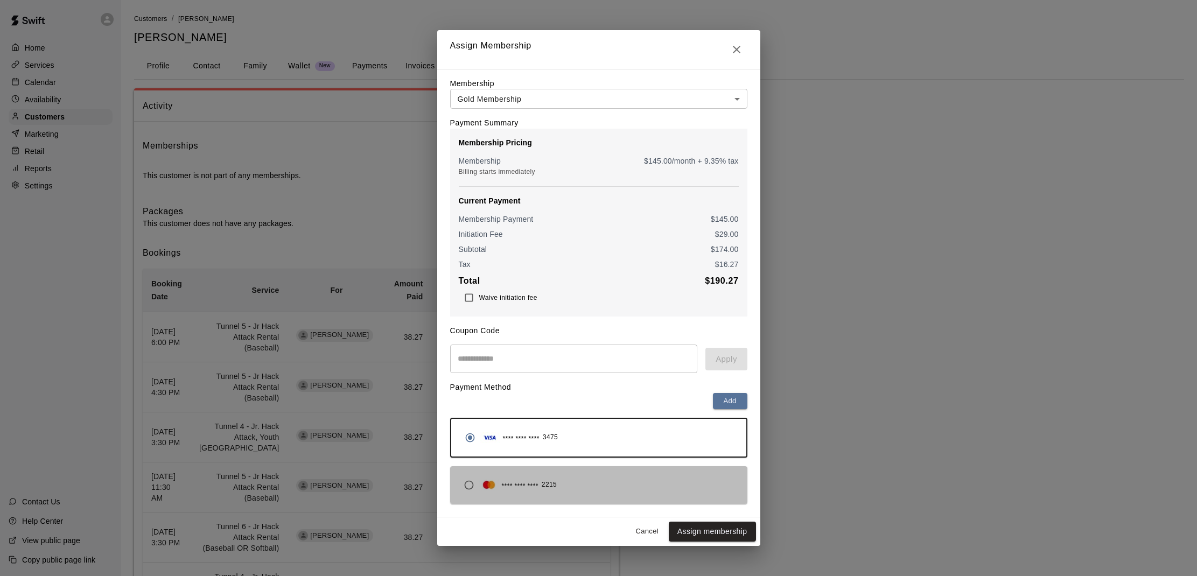
click at [612, 484] on div "**** **** **** 2215" at bounding box center [599, 485] width 280 height 20
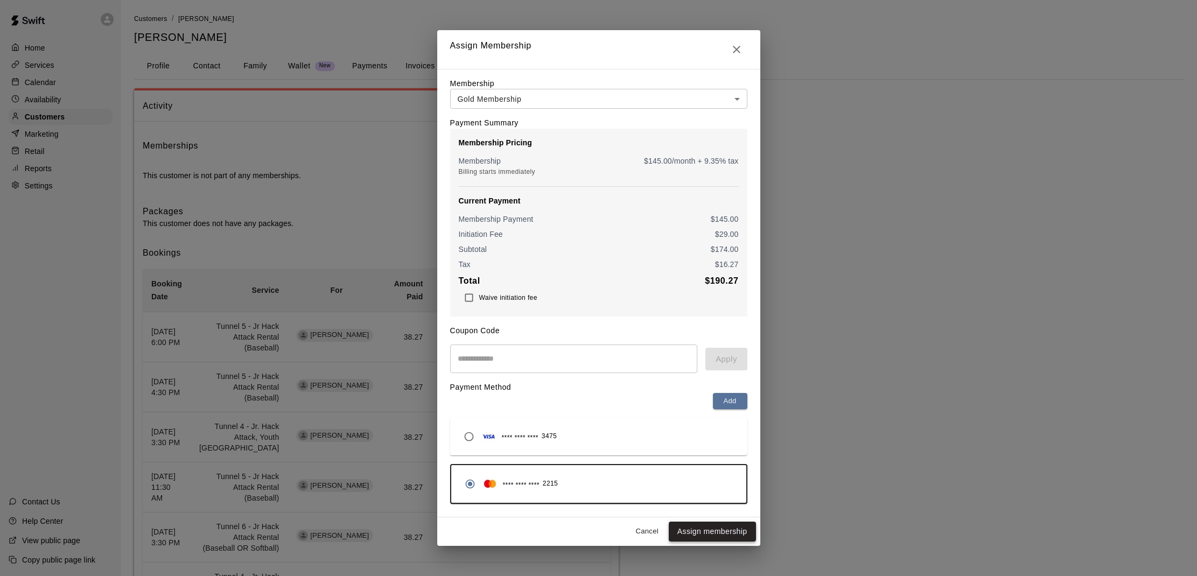
click at [701, 530] on button "Assign membership" at bounding box center [712, 532] width 87 height 20
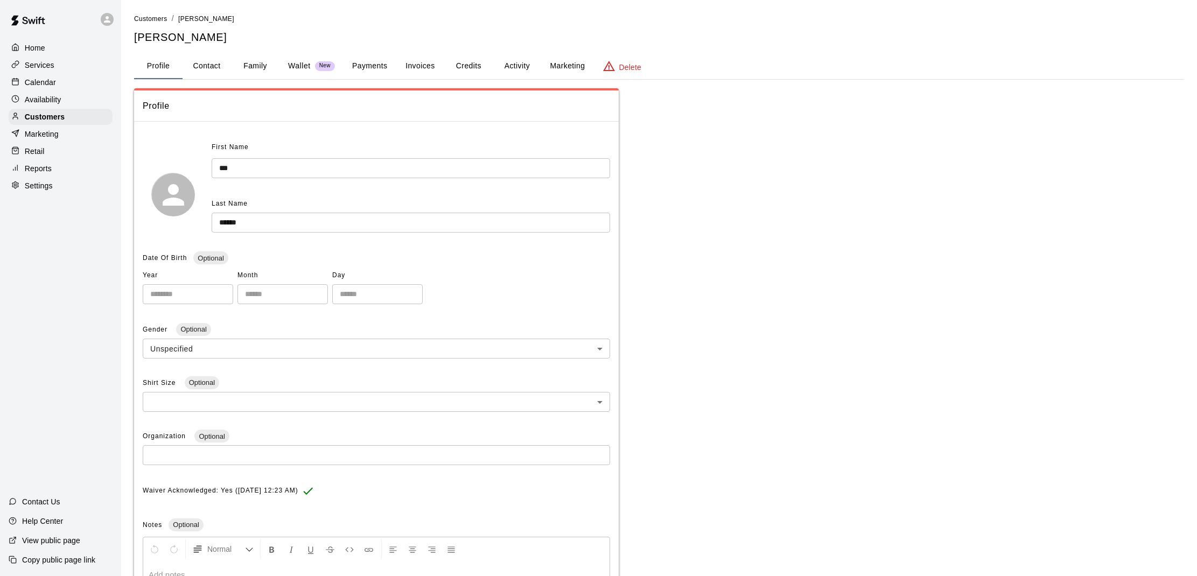
click at [510, 59] on button "Activity" at bounding box center [517, 66] width 48 height 26
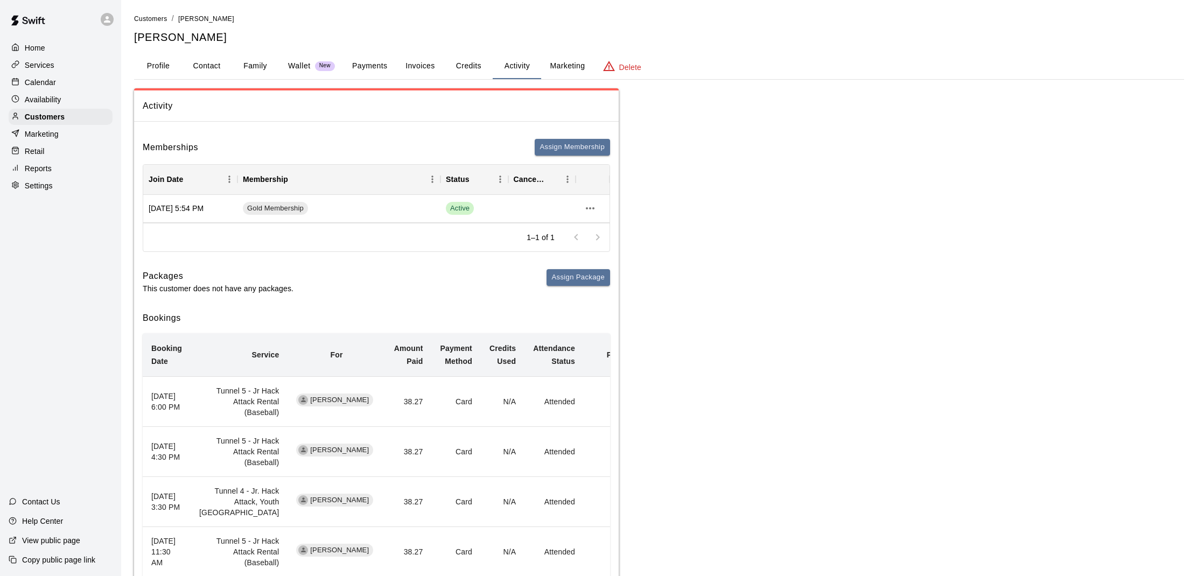
click at [152, 67] on button "Profile" at bounding box center [158, 66] width 48 height 26
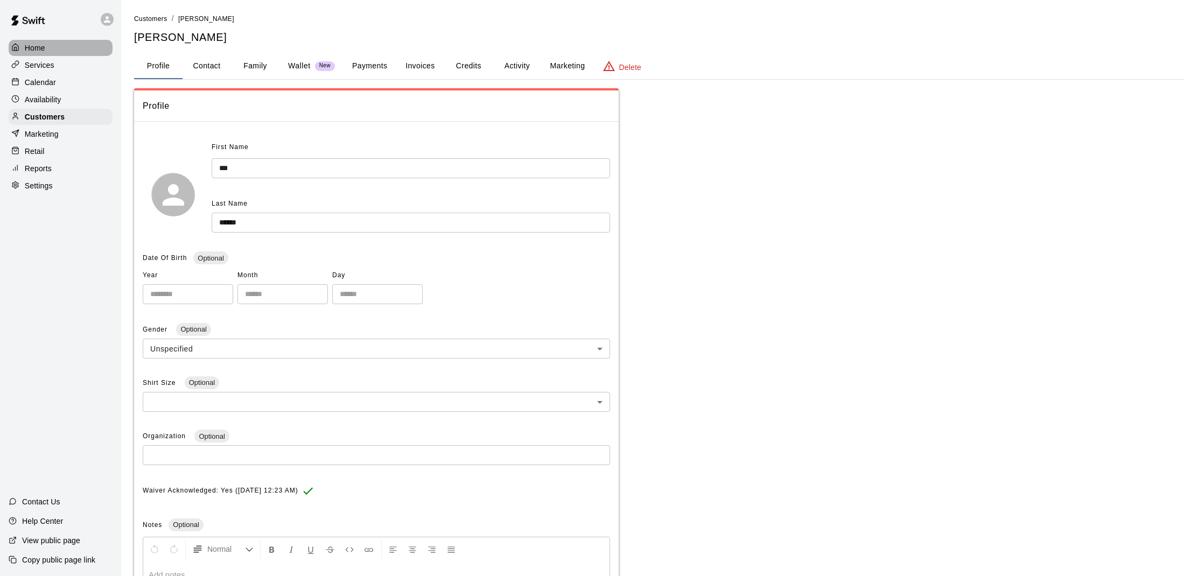
click at [68, 47] on div "Home" at bounding box center [61, 48] width 104 height 16
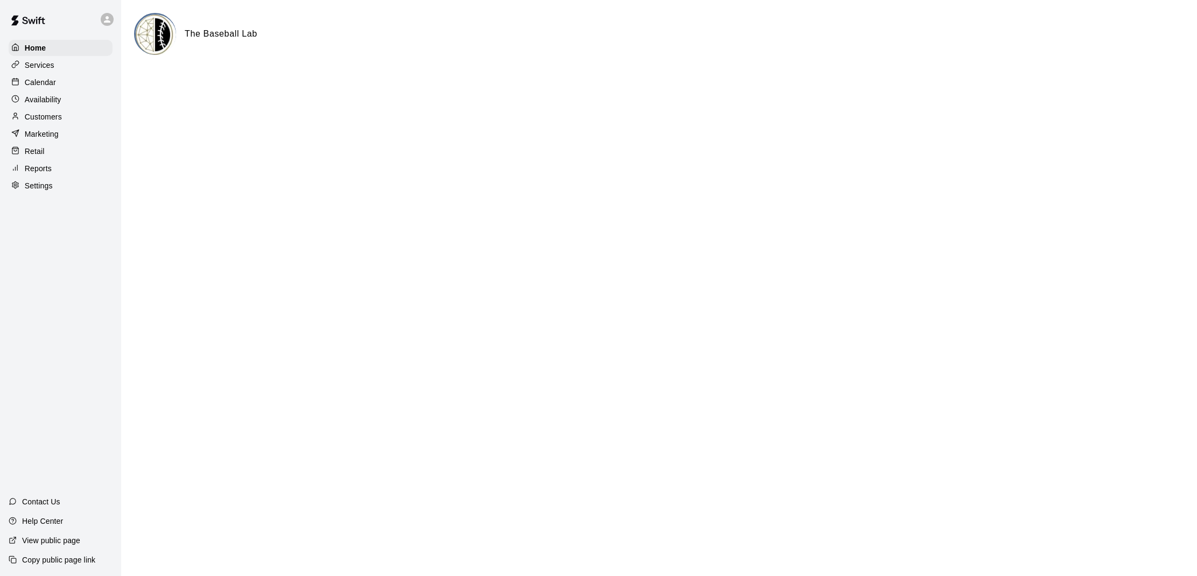
click at [41, 69] on p "Services" at bounding box center [40, 65] width 30 height 11
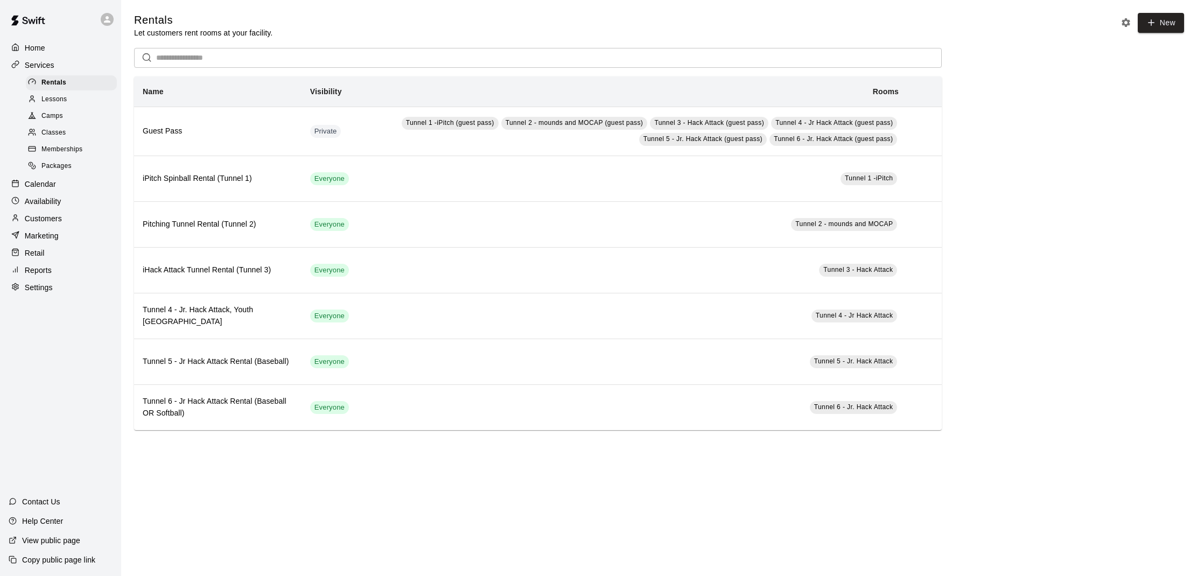
click at [47, 179] on p "Calendar" at bounding box center [40, 184] width 31 height 11
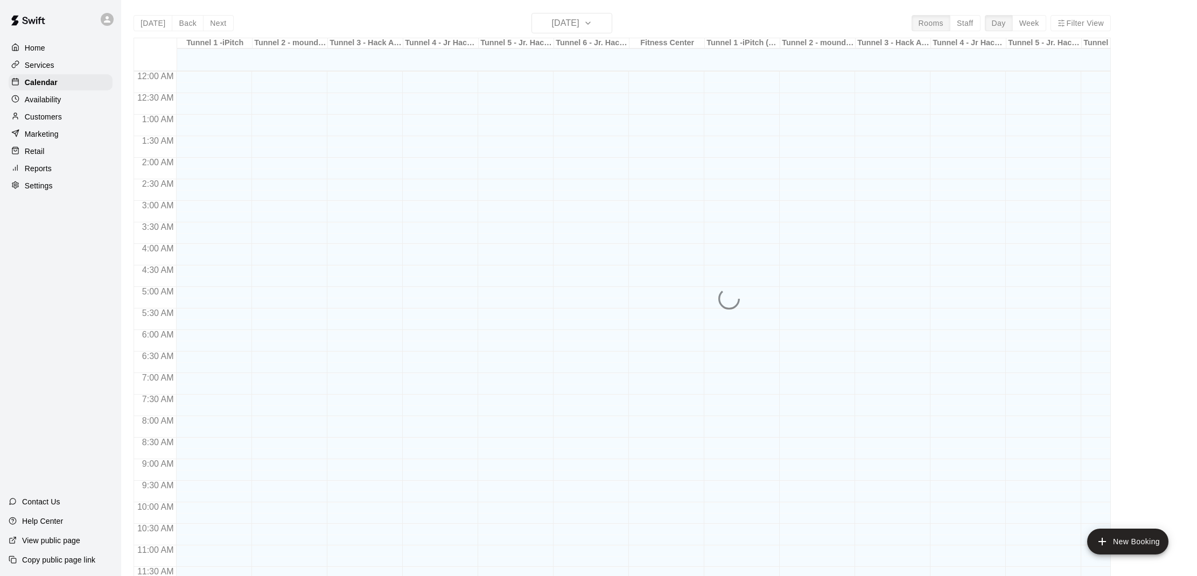
scroll to position [485, 0]
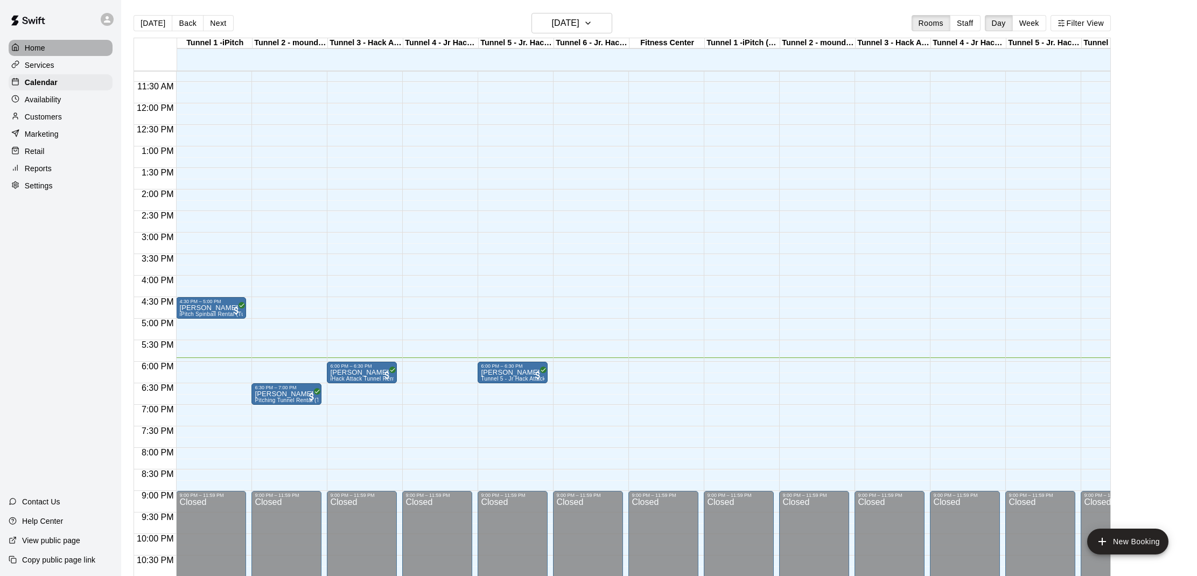
click at [36, 53] on p "Home" at bounding box center [35, 48] width 20 height 11
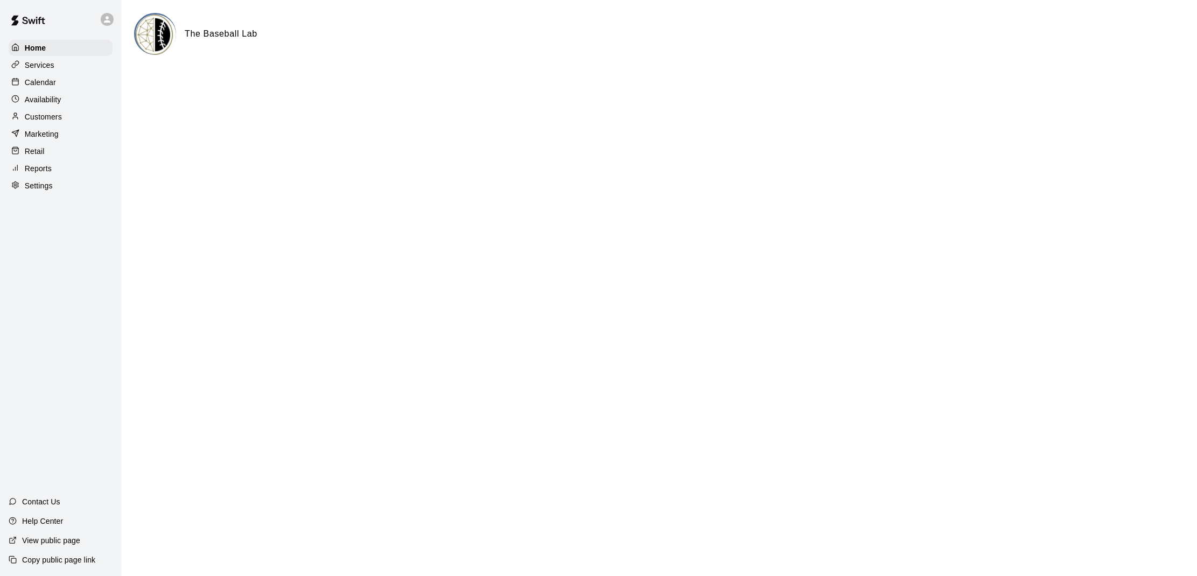
scroll to position [0, 1]
click at [48, 81] on p "Calendar" at bounding box center [40, 82] width 31 height 11
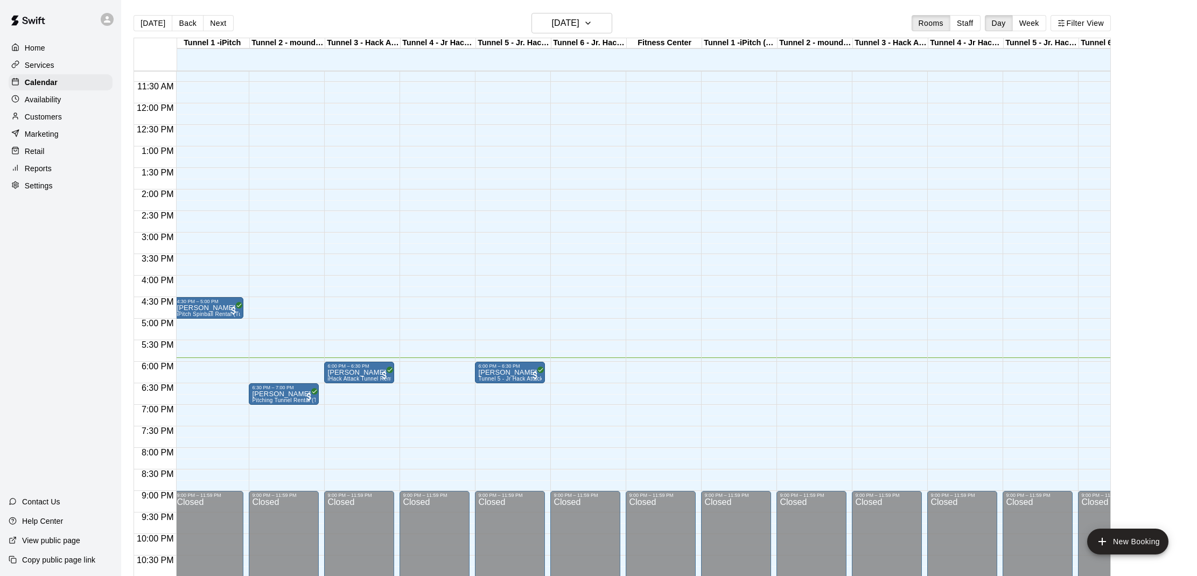
scroll to position [0, 6]
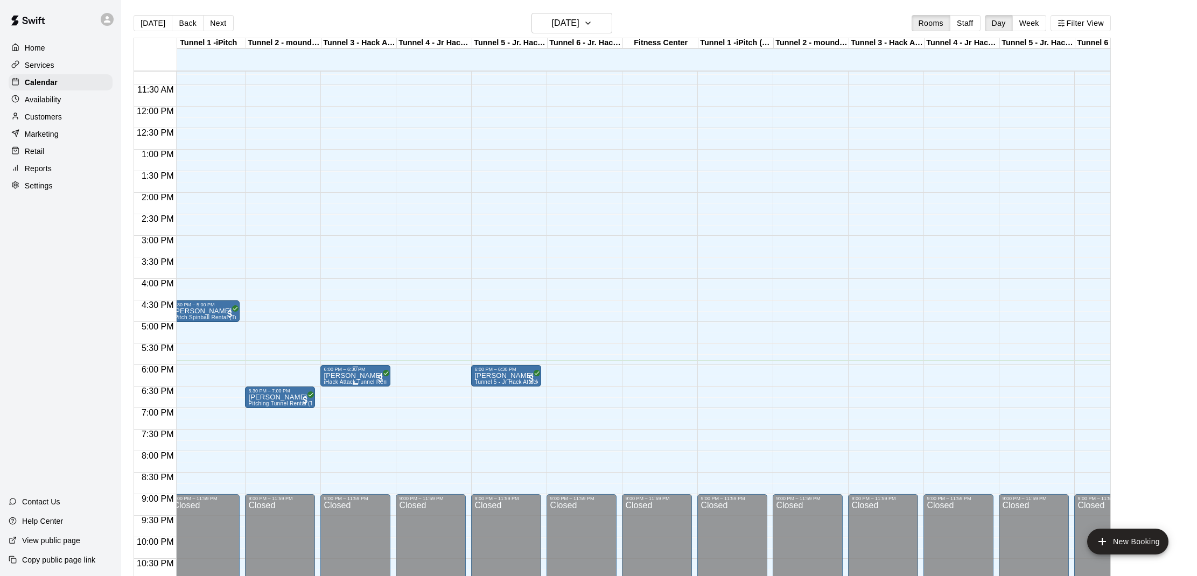
click at [334, 405] on img "edit" at bounding box center [334, 409] width 12 height 12
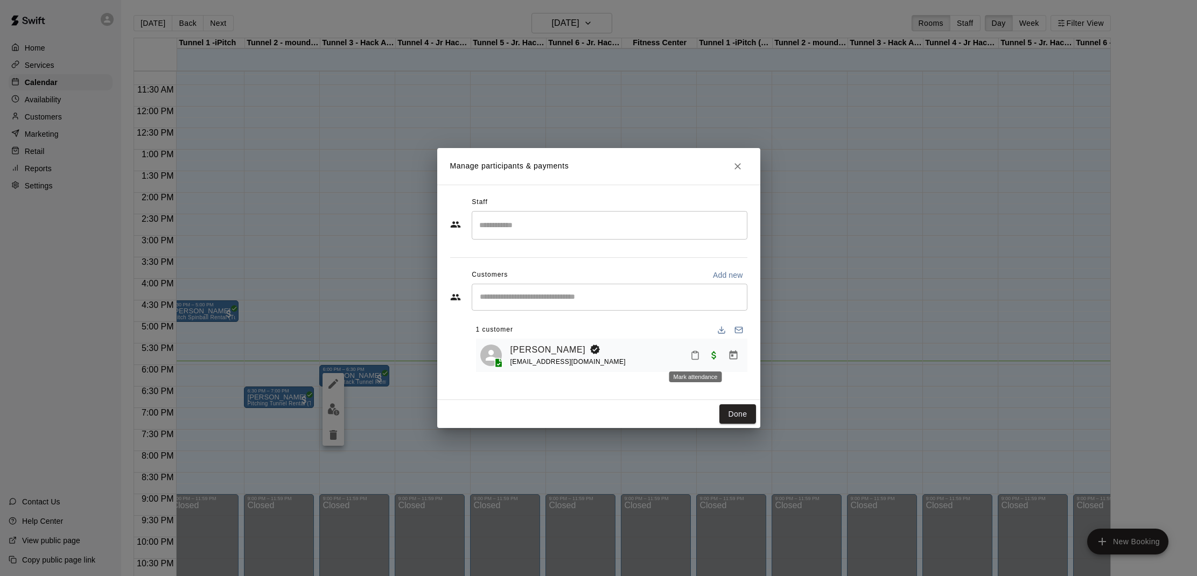
click at [696, 356] on icon "Mark attendance" at bounding box center [695, 355] width 10 height 10
click at [703, 359] on li "[PERSON_NAME] attended" at bounding box center [762, 358] width 126 height 17
click at [733, 415] on button "Done" at bounding box center [737, 414] width 36 height 20
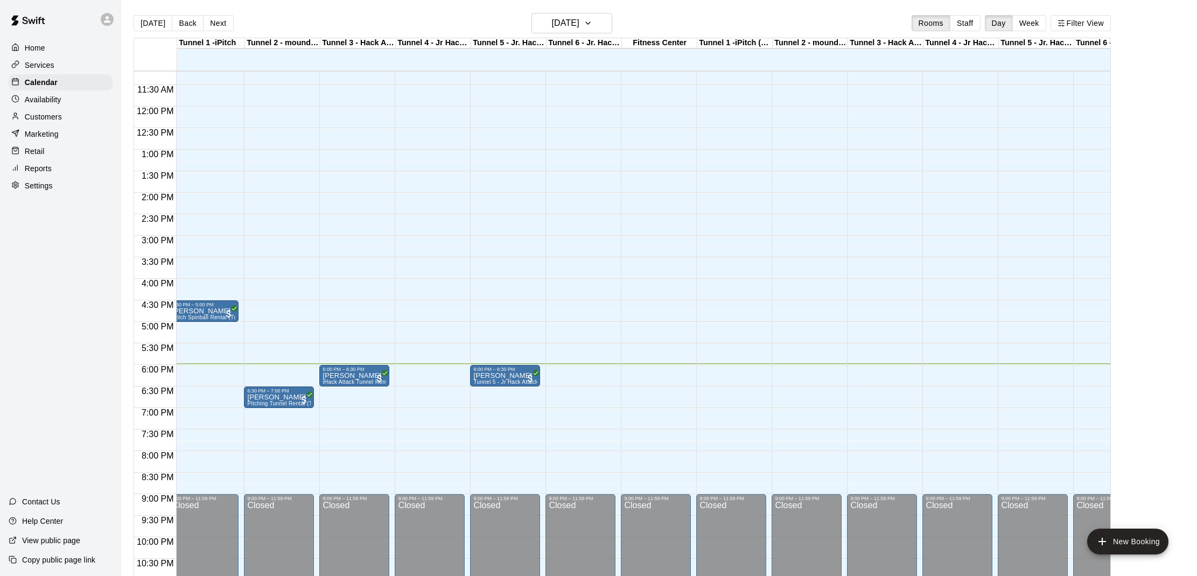
click at [71, 120] on div "Customers" at bounding box center [61, 117] width 104 height 16
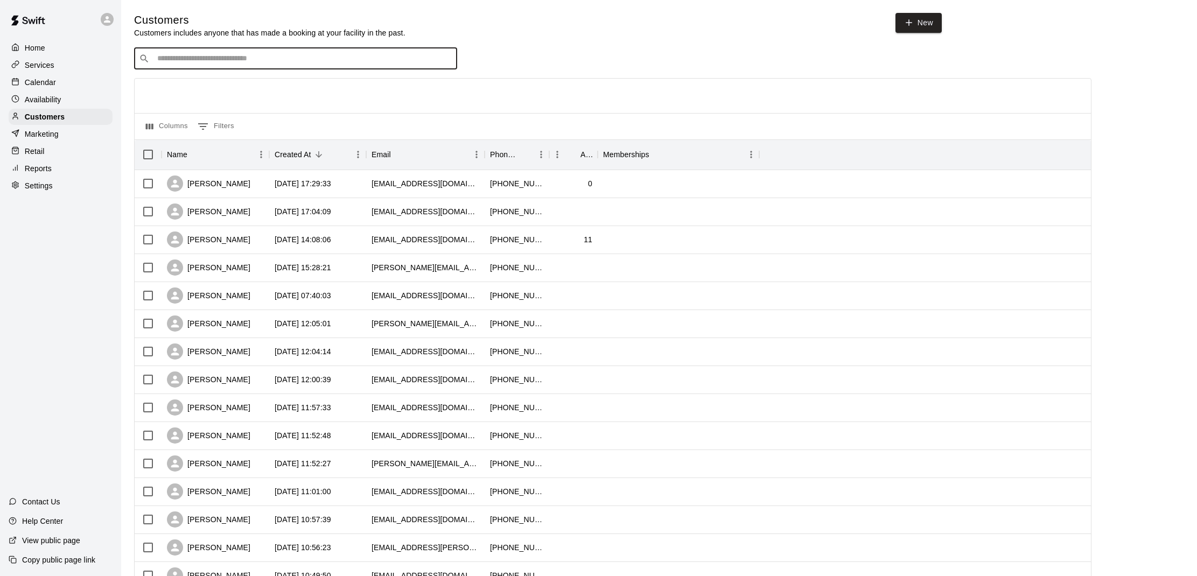
click at [312, 59] on input "Search customers by name or email" at bounding box center [303, 58] width 298 height 11
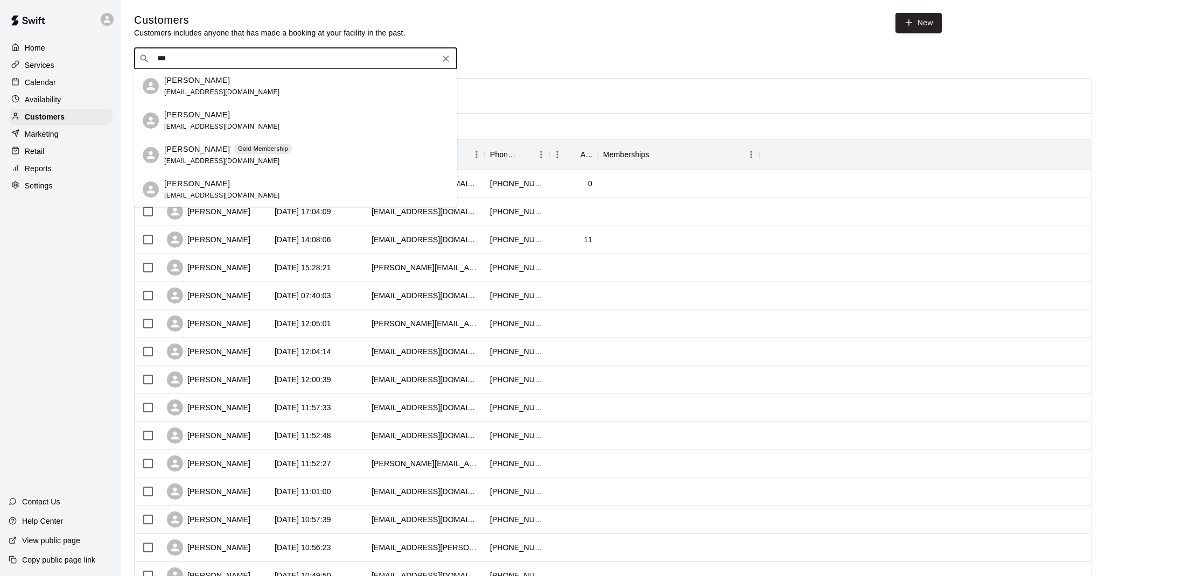
type input "***"
click at [17, 41] on div "Home" at bounding box center [61, 48] width 104 height 16
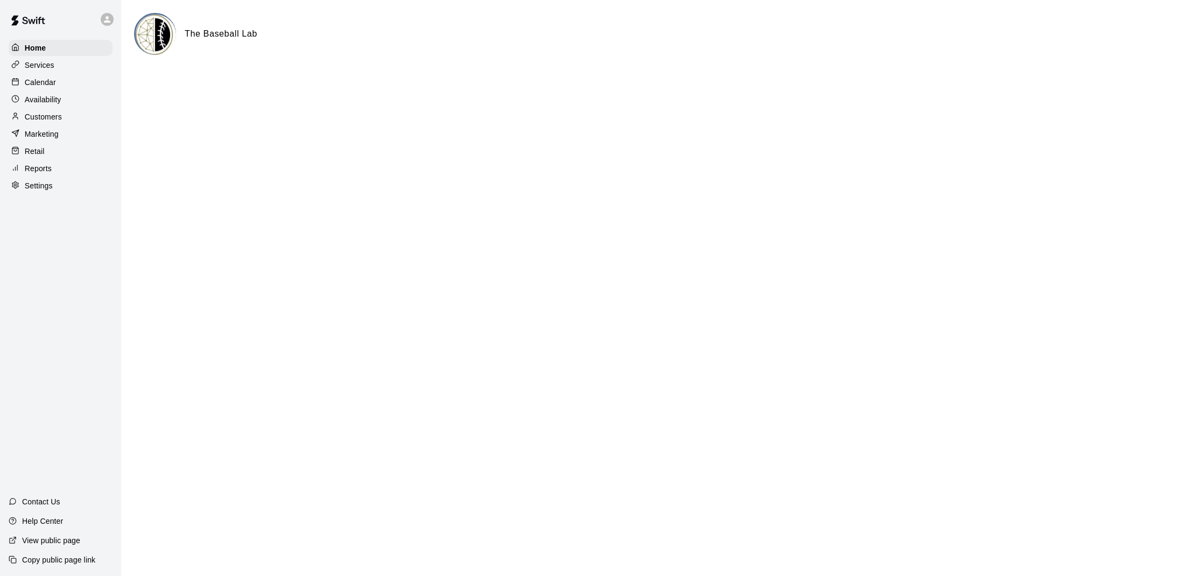
click at [71, 82] on div "Calendar" at bounding box center [61, 82] width 104 height 16
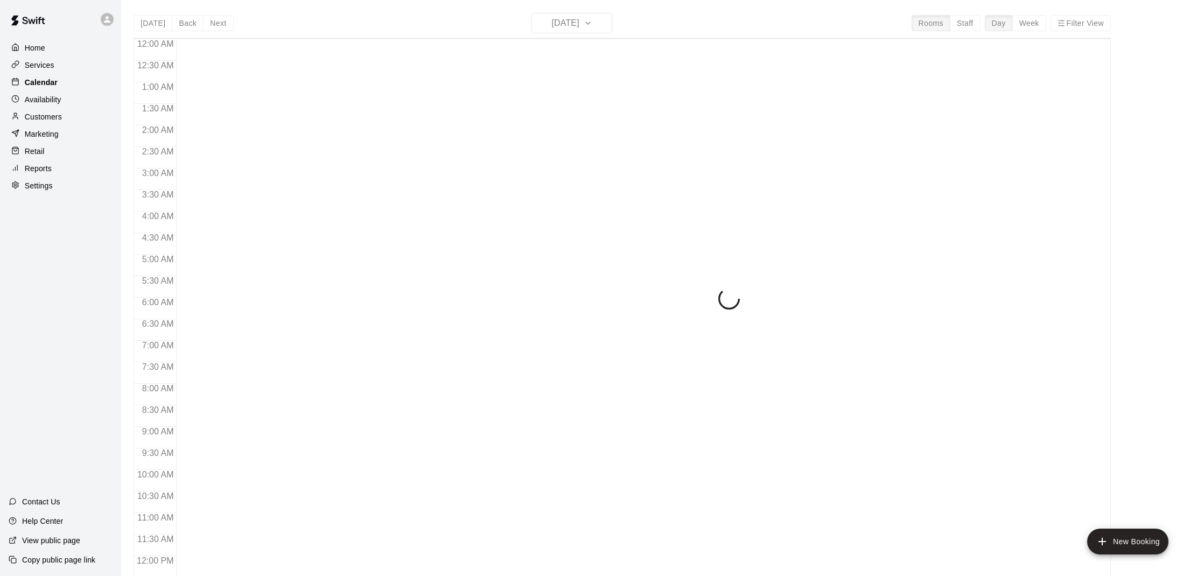
scroll to position [485, 0]
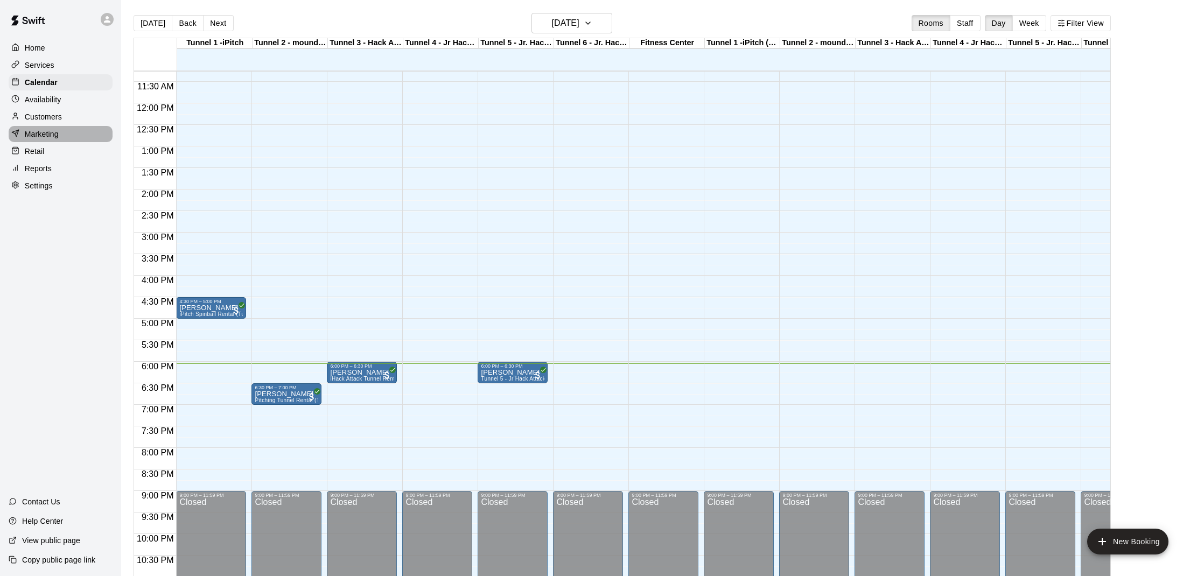
click at [44, 139] on p "Marketing" at bounding box center [42, 134] width 34 height 11
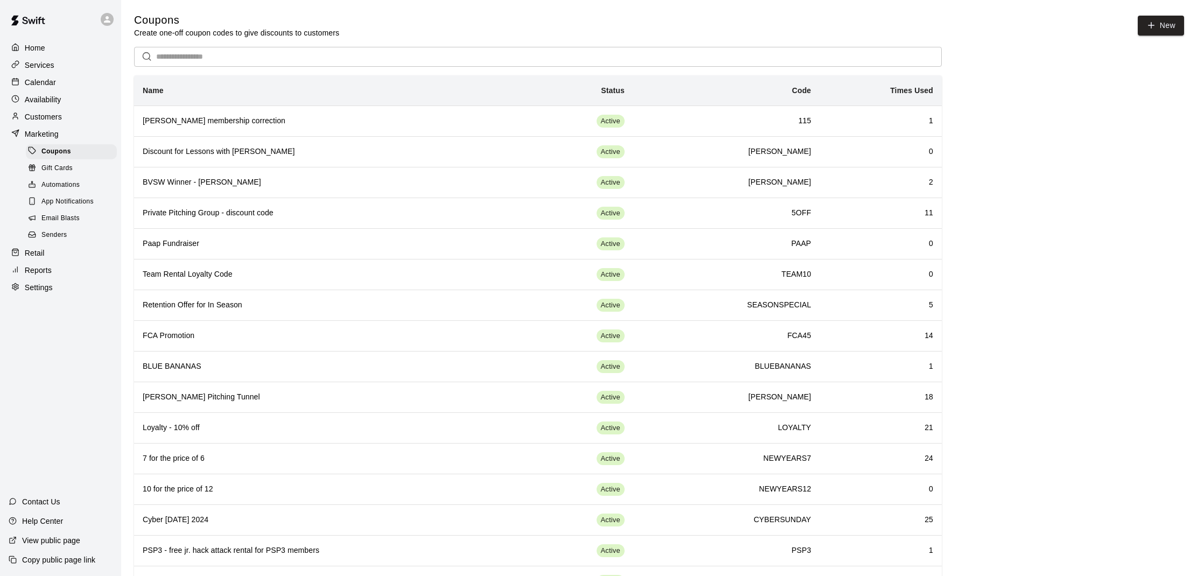
click at [37, 121] on p "Customers" at bounding box center [43, 116] width 37 height 11
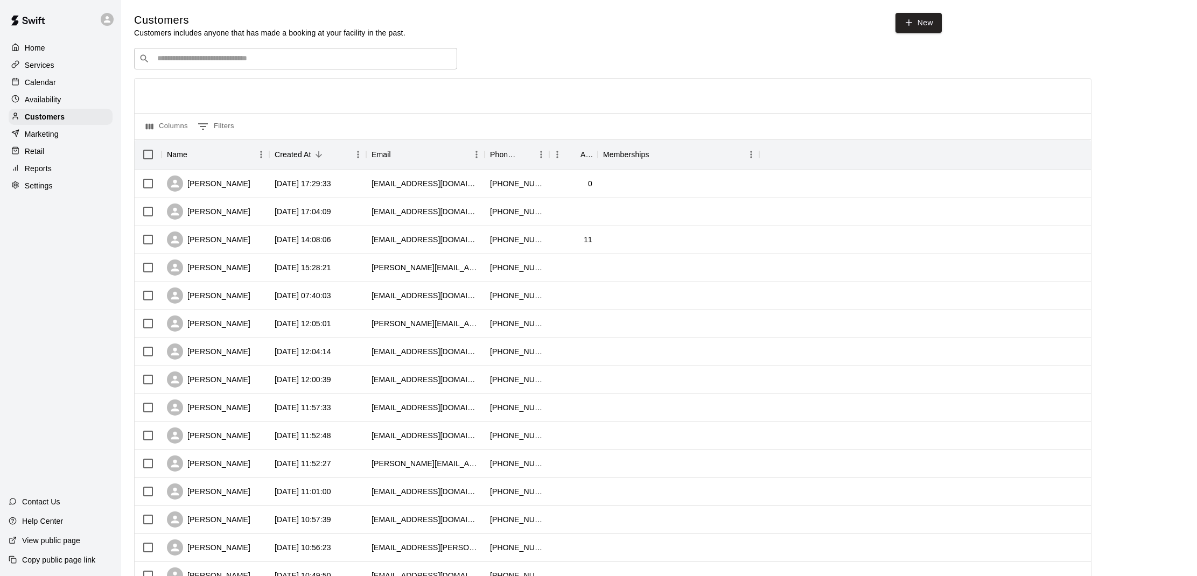
click at [52, 147] on div "Retail" at bounding box center [61, 151] width 104 height 16
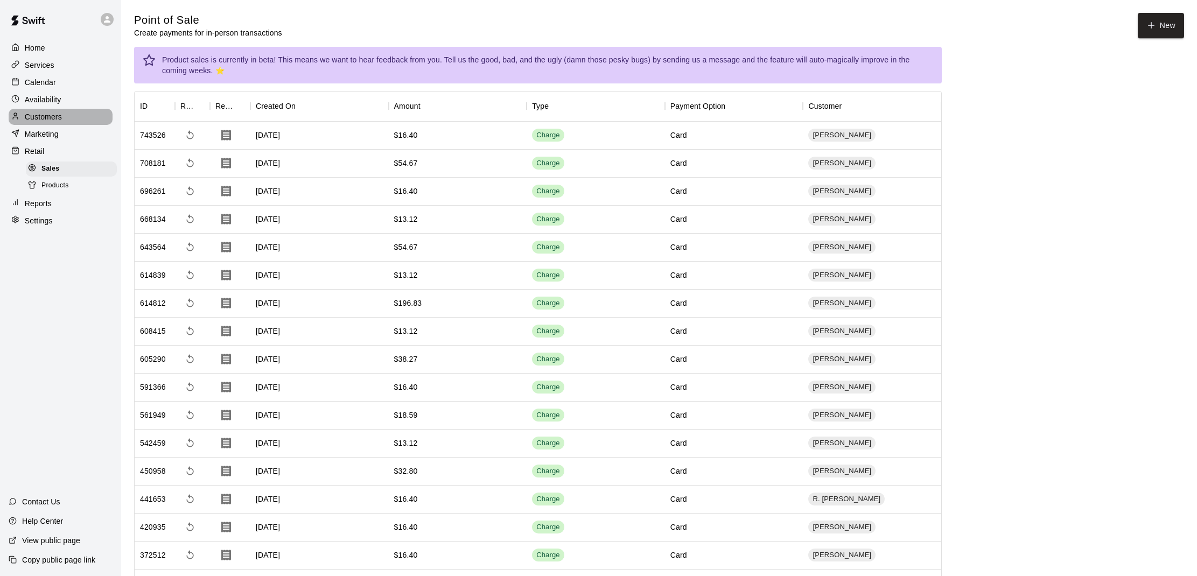
click at [77, 119] on div "Customers" at bounding box center [61, 117] width 104 height 16
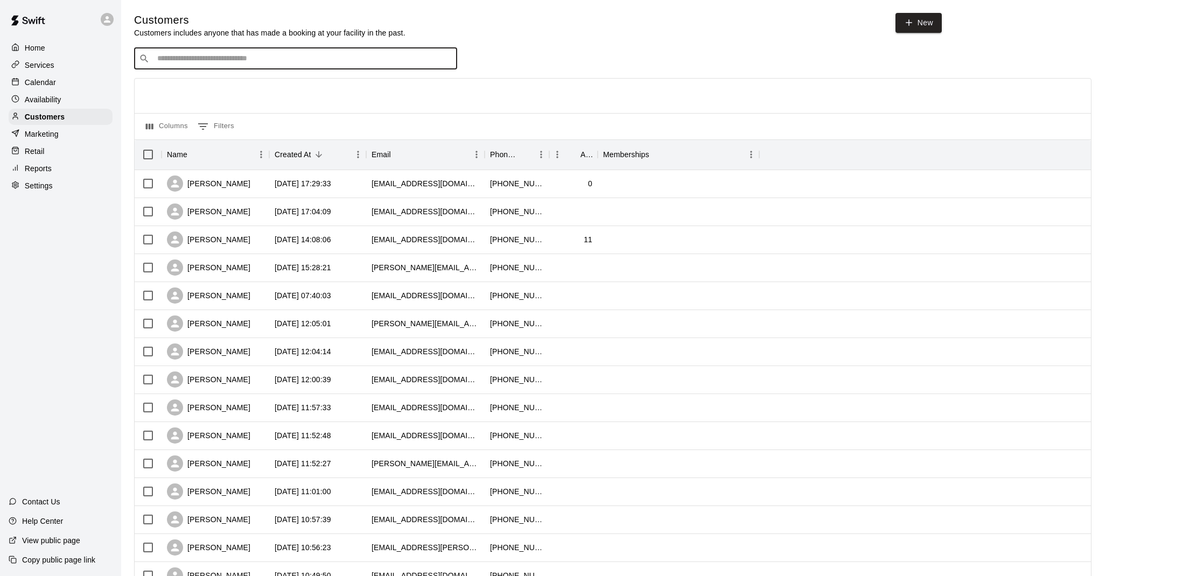
click at [263, 61] on input "Search customers by name or email" at bounding box center [303, 58] width 298 height 11
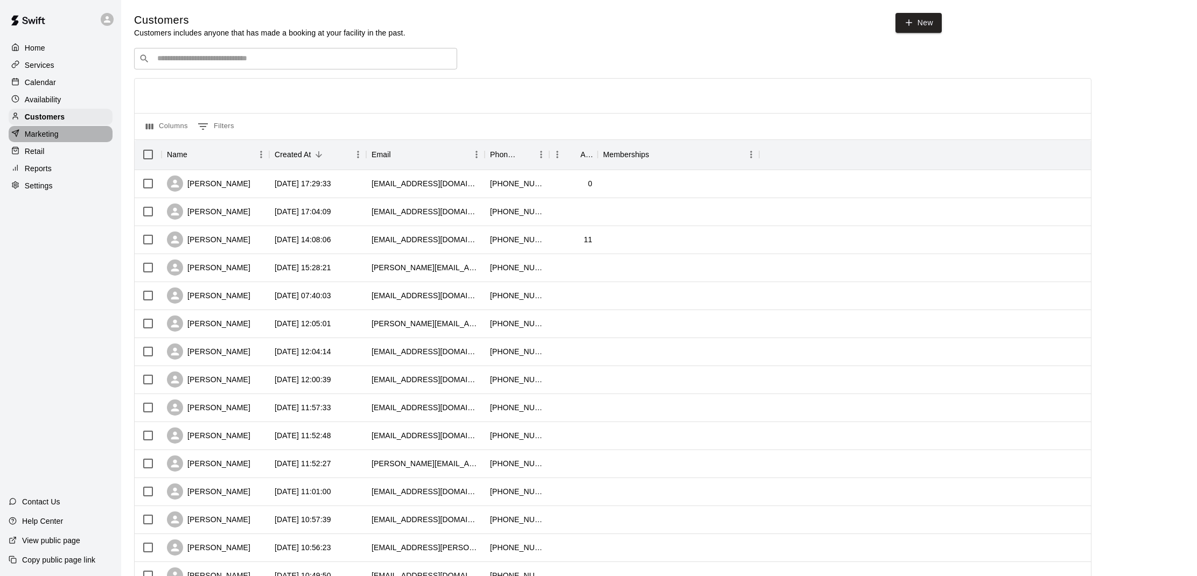
click at [57, 128] on div "Marketing" at bounding box center [61, 134] width 104 height 16
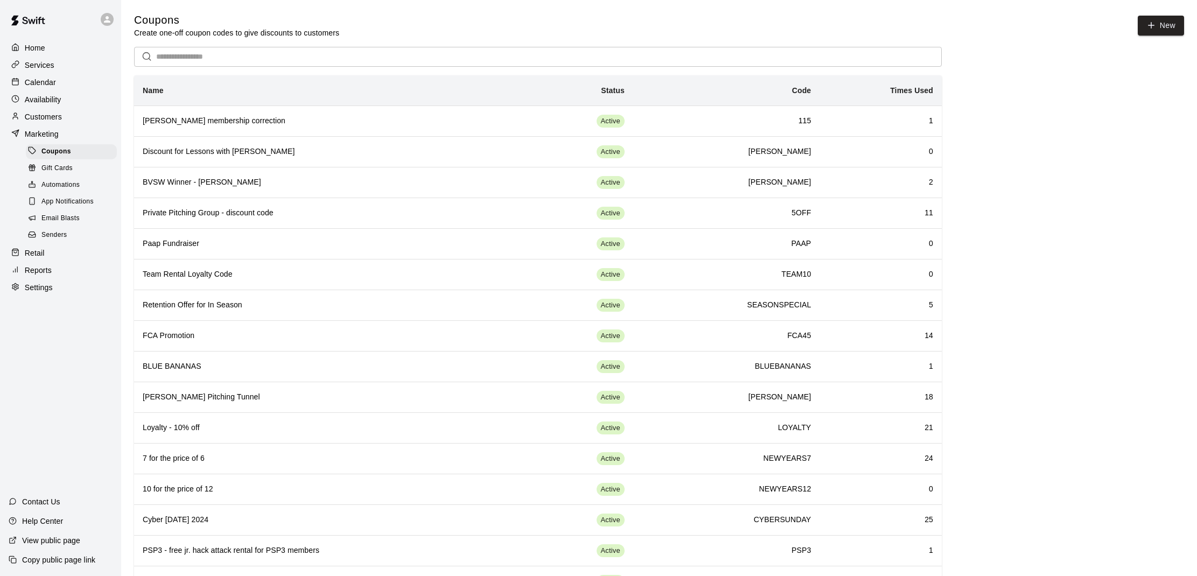
click at [77, 169] on div "Gift Cards" at bounding box center [71, 168] width 91 height 15
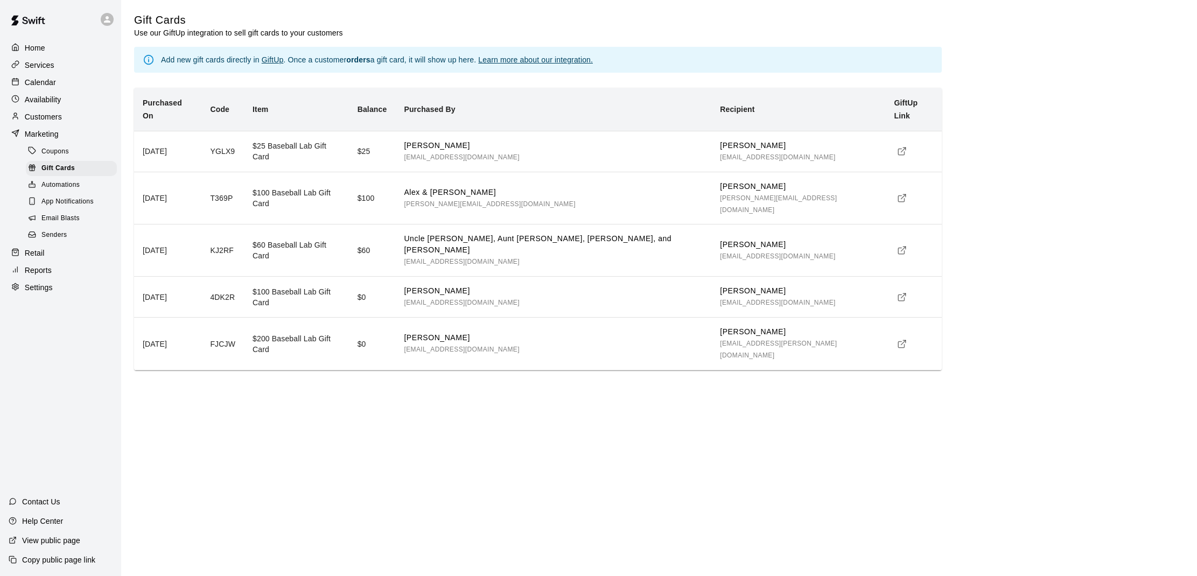
click at [65, 247] on div "Retail" at bounding box center [61, 253] width 104 height 16
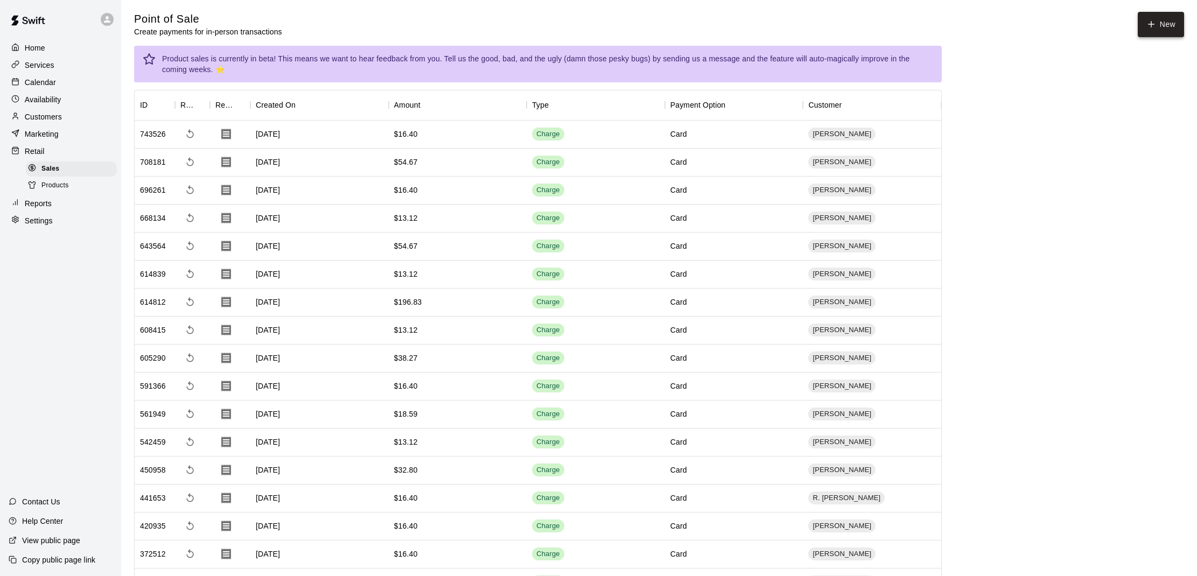
scroll to position [0, 1]
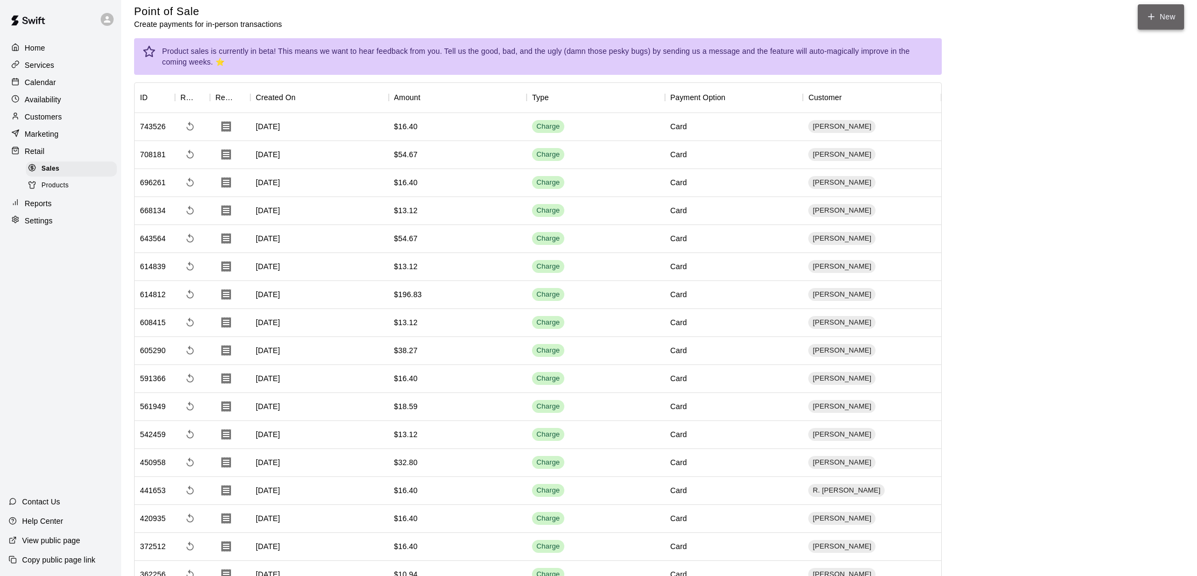
click at [1163, 25] on button "New" at bounding box center [1161, 16] width 46 height 25
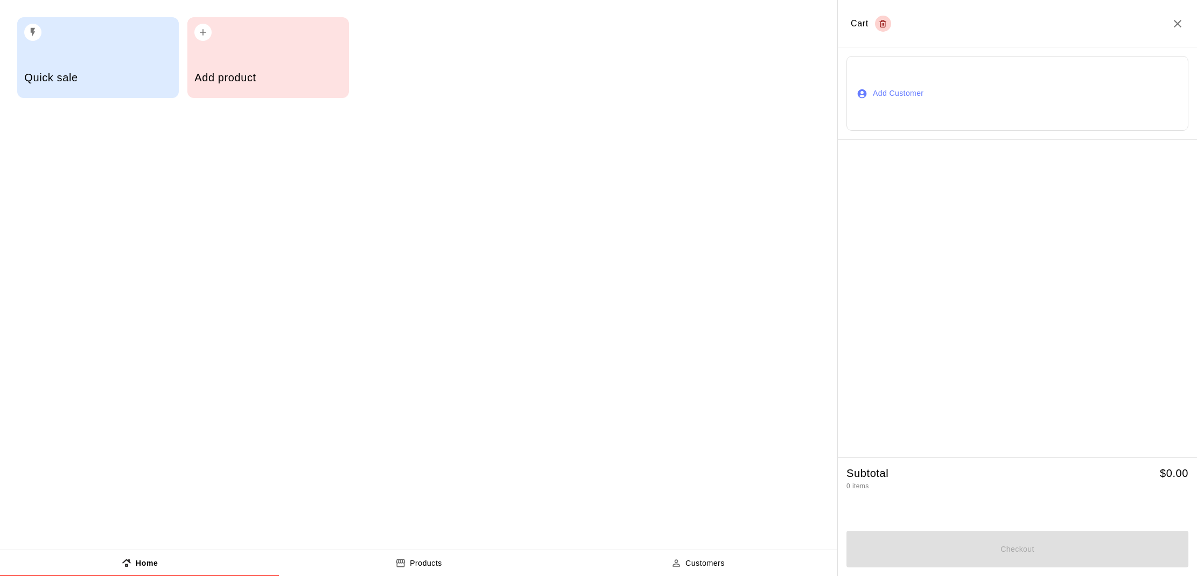
scroll to position [11, 0]
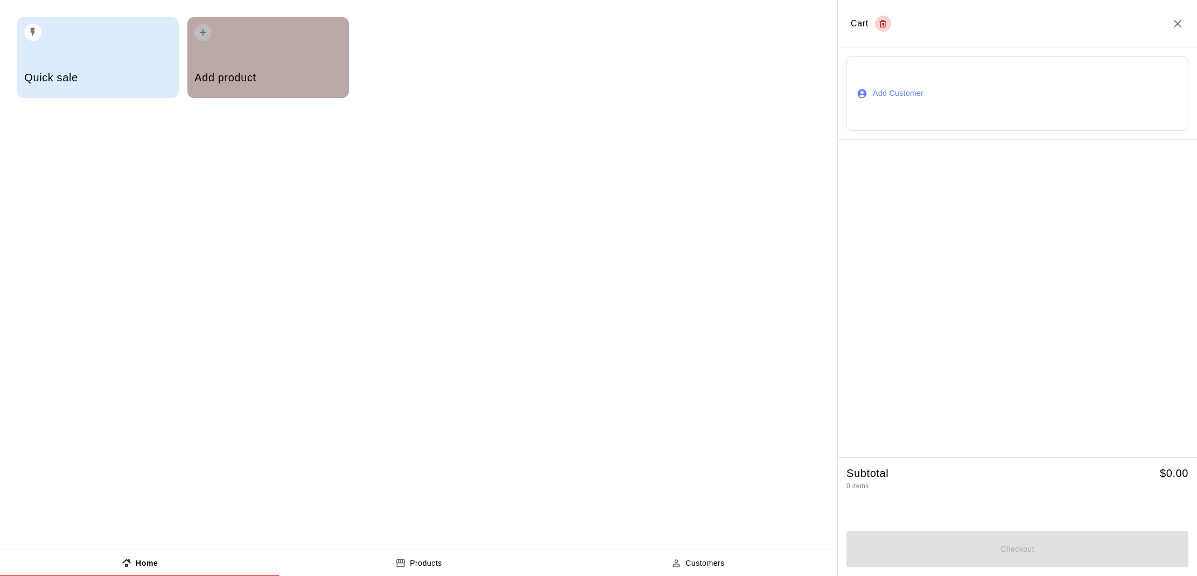
click at [229, 39] on div "button" at bounding box center [267, 29] width 147 height 24
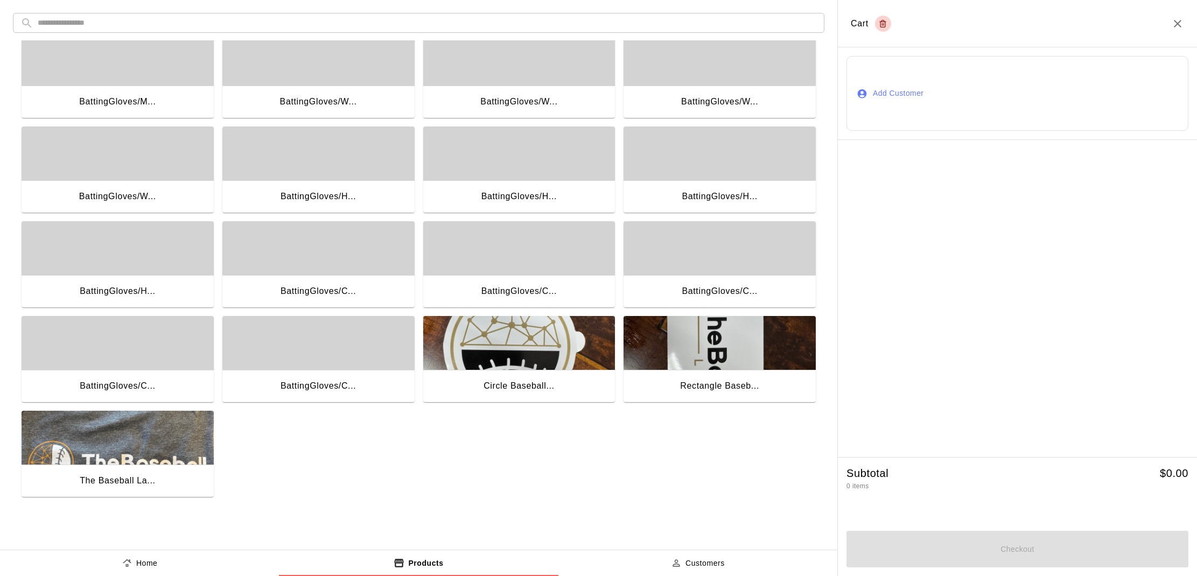
scroll to position [775, 0]
click at [687, 360] on img "button" at bounding box center [719, 343] width 192 height 54
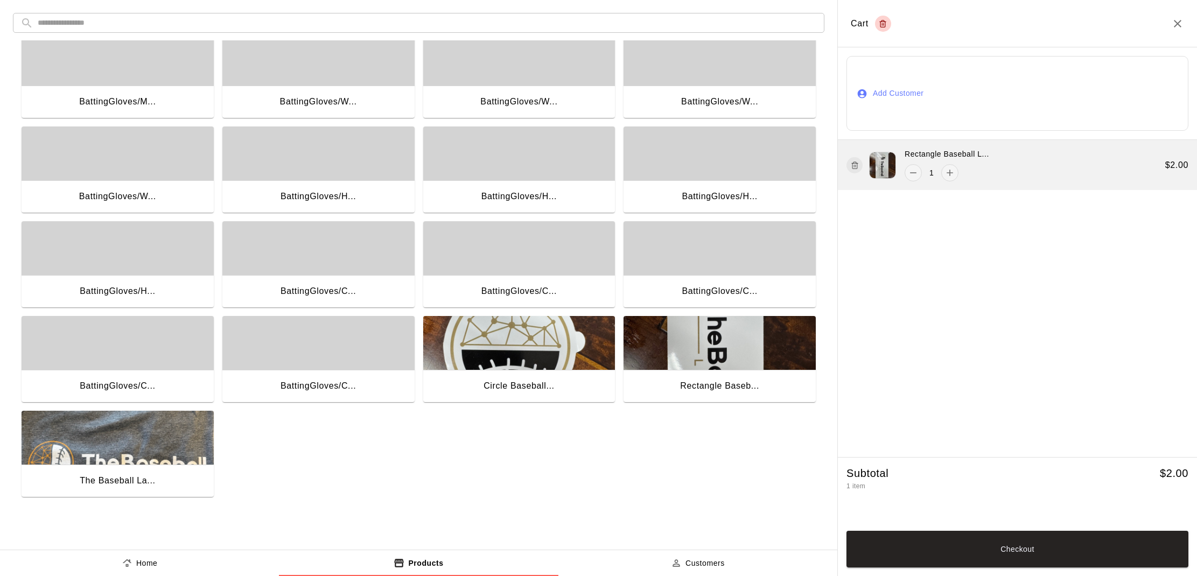
click at [859, 165] on button "button" at bounding box center [854, 165] width 16 height 16
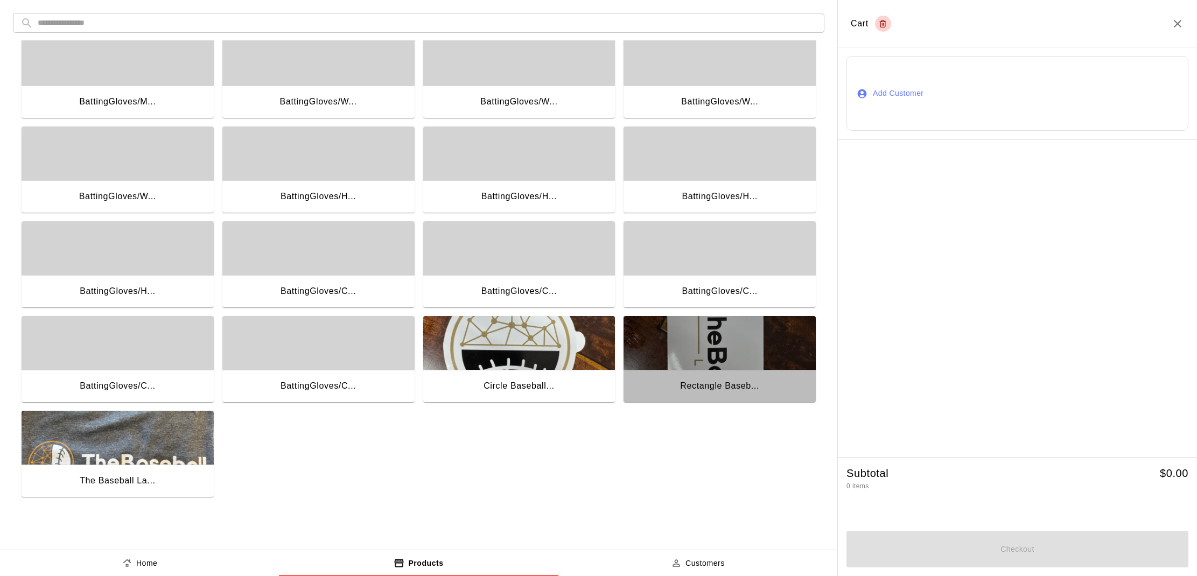
click at [714, 385] on div "Rectangle Baseb..." at bounding box center [719, 386] width 79 height 14
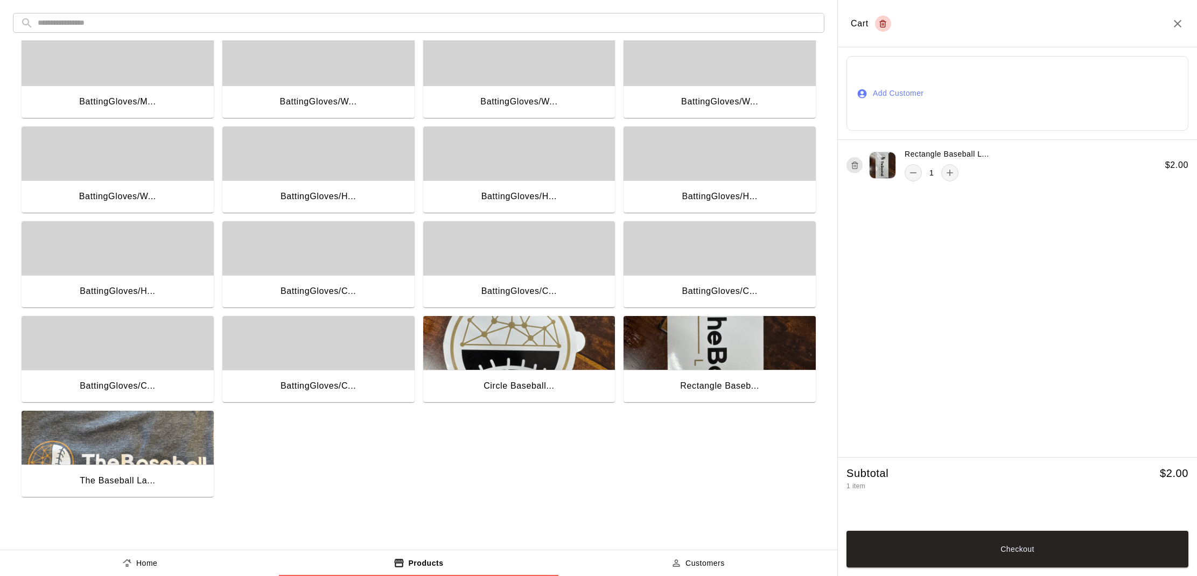
click at [902, 110] on button "Add Customer" at bounding box center [1017, 93] width 342 height 75
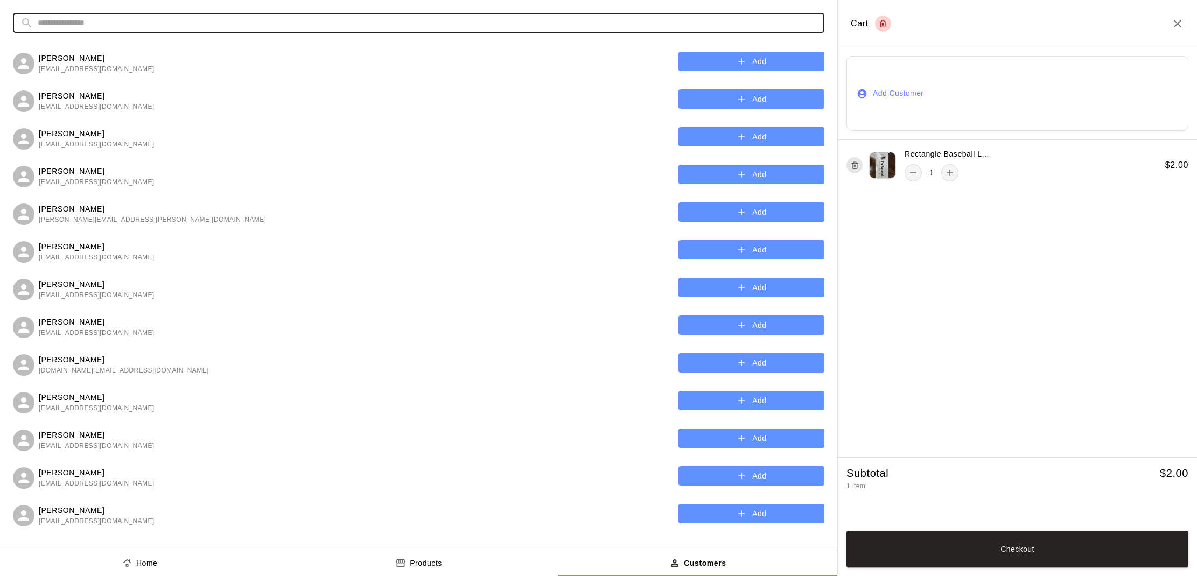
click at [401, 23] on input "text" at bounding box center [427, 23] width 779 height 20
type input "*"
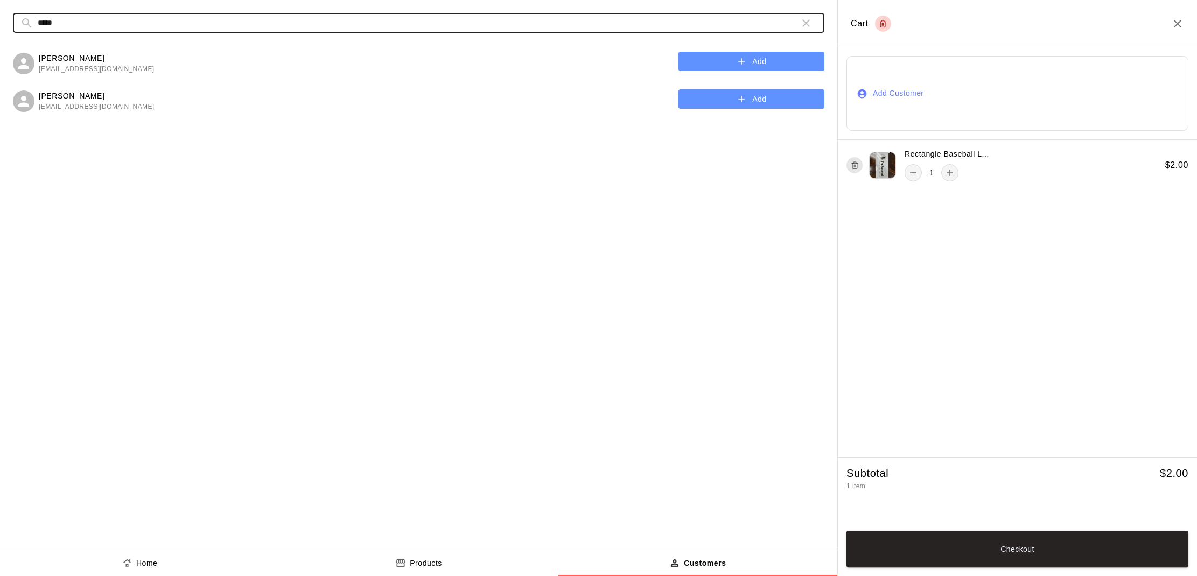
type input "*****"
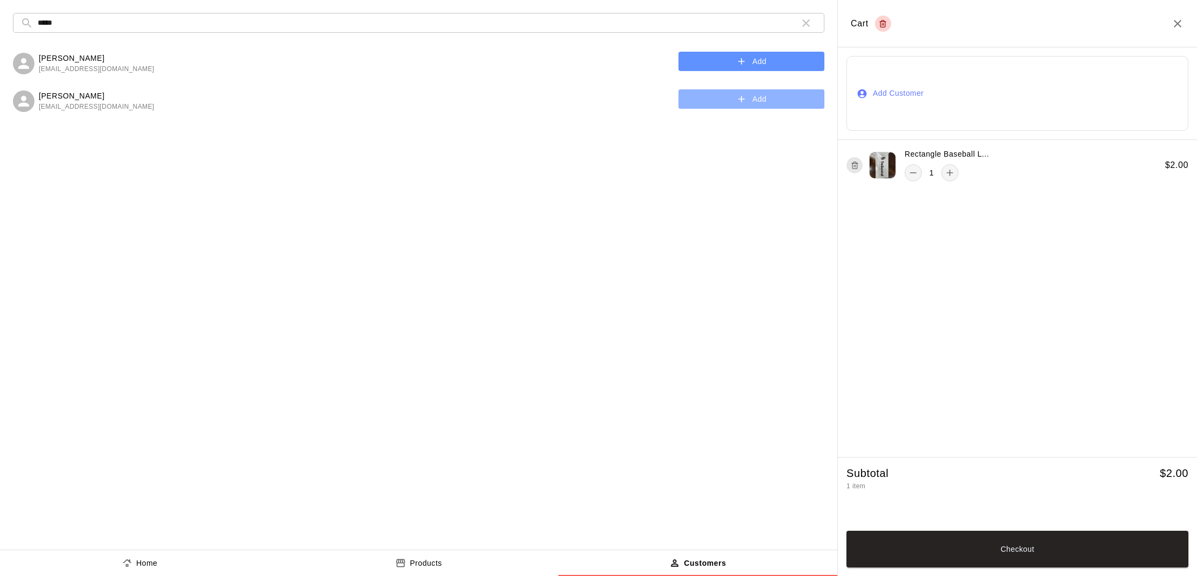
click at [781, 104] on button "Add" at bounding box center [751, 99] width 146 height 20
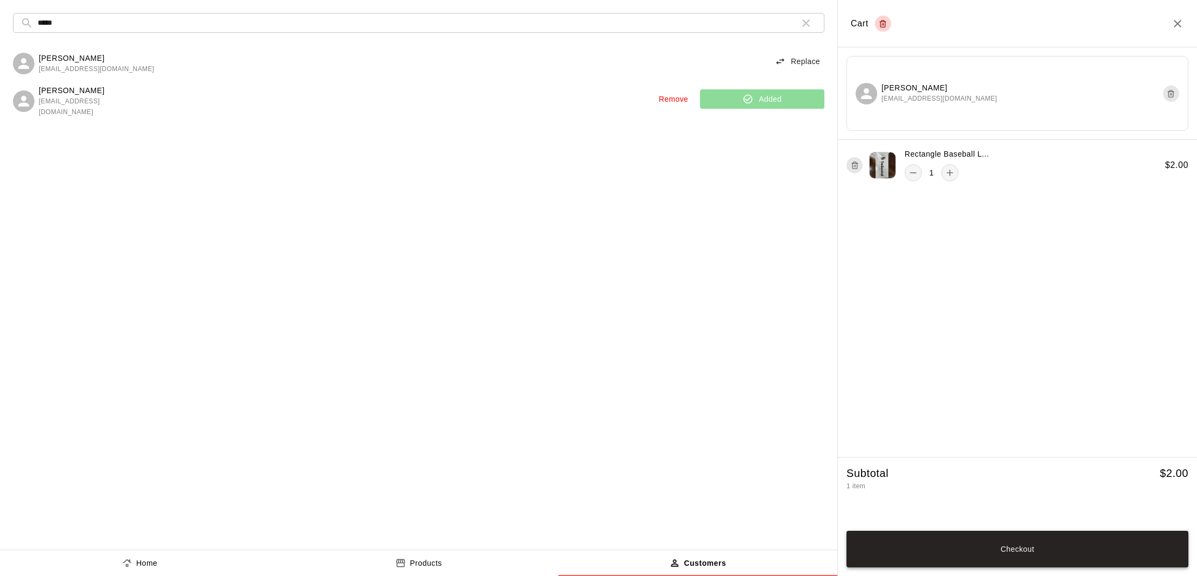
click at [976, 550] on button "Checkout" at bounding box center [1017, 549] width 342 height 37
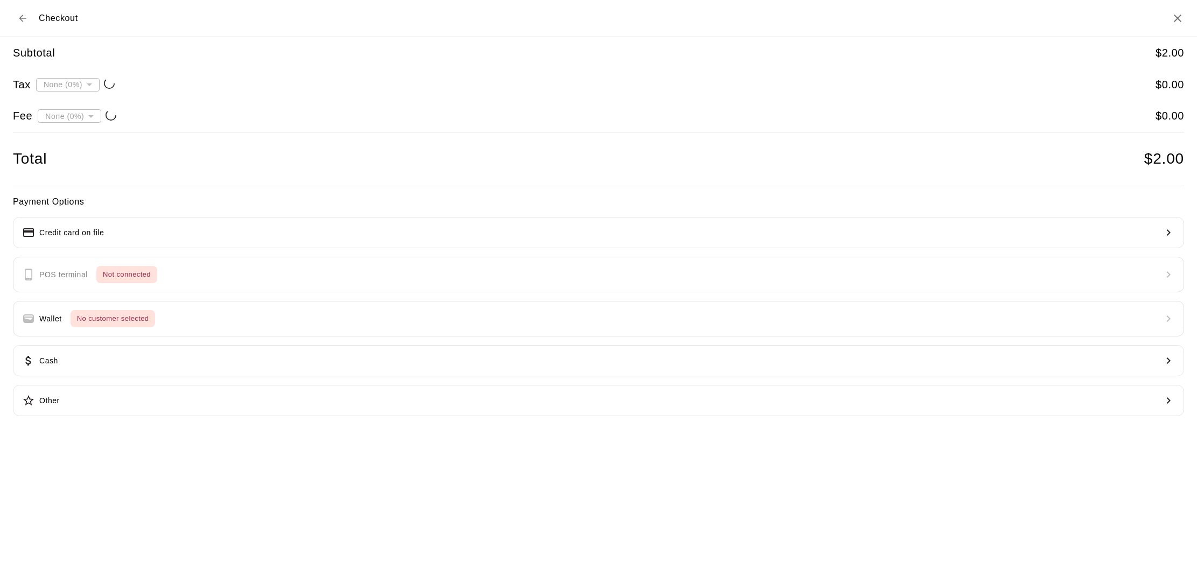
type input "**********"
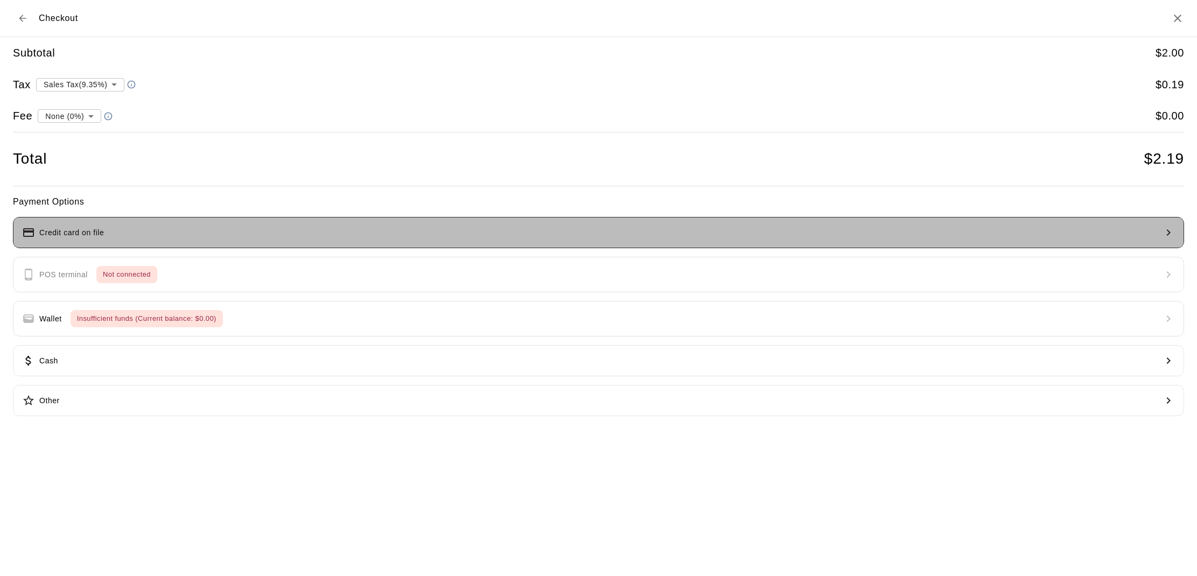
click at [231, 223] on button "Credit card on file" at bounding box center [598, 232] width 1171 height 31
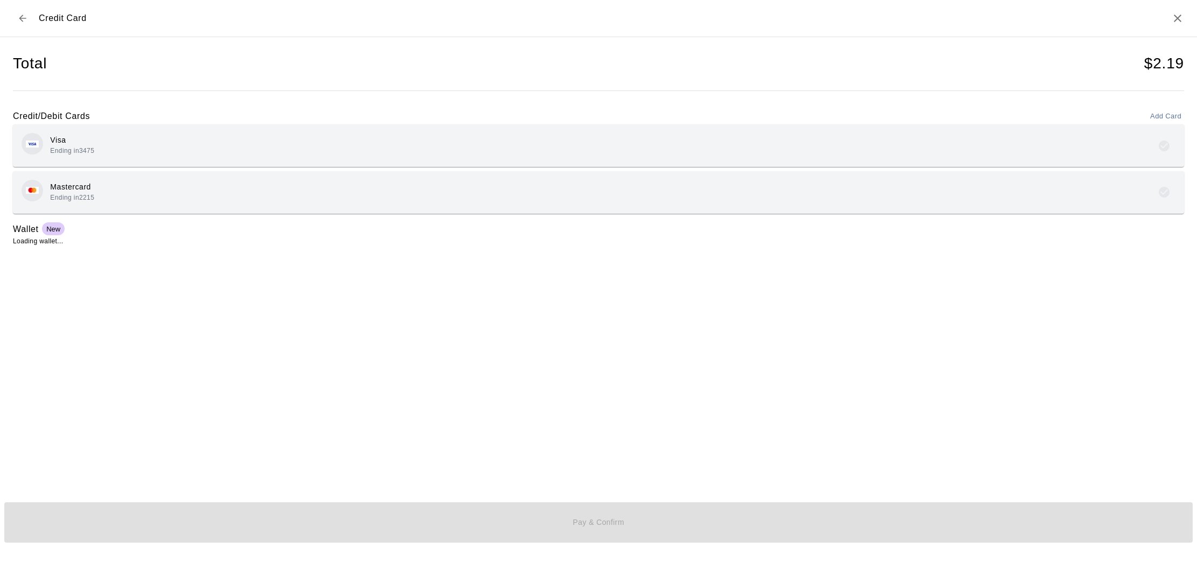
click at [155, 202] on div "Mastercard Ending in 2215" at bounding box center [599, 192] width 1154 height 25
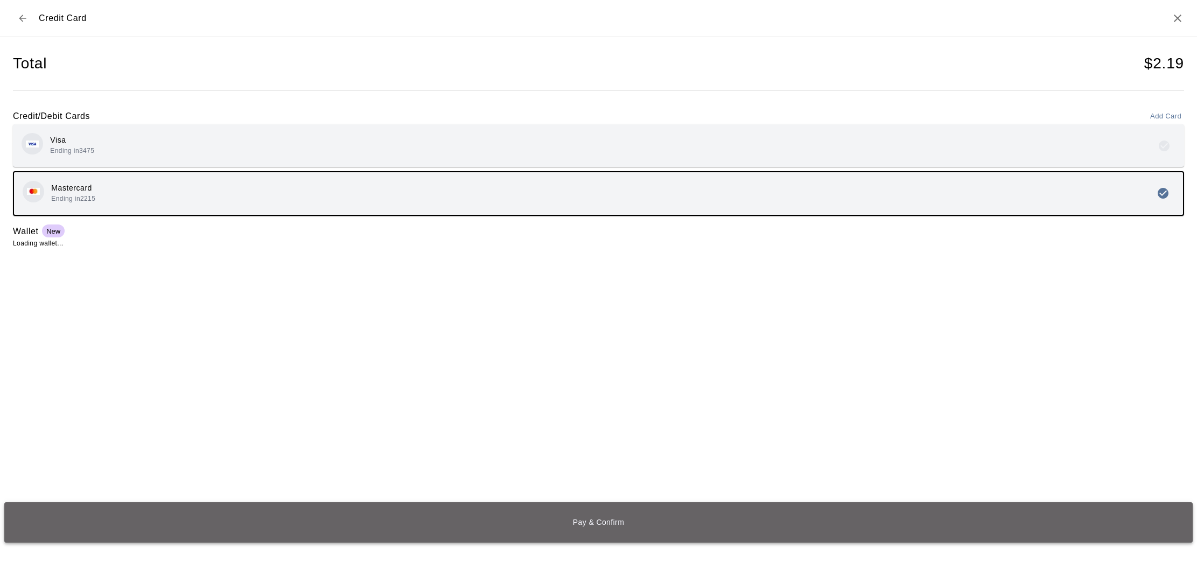
click at [609, 522] on button "Pay & Confirm" at bounding box center [598, 522] width 1188 height 40
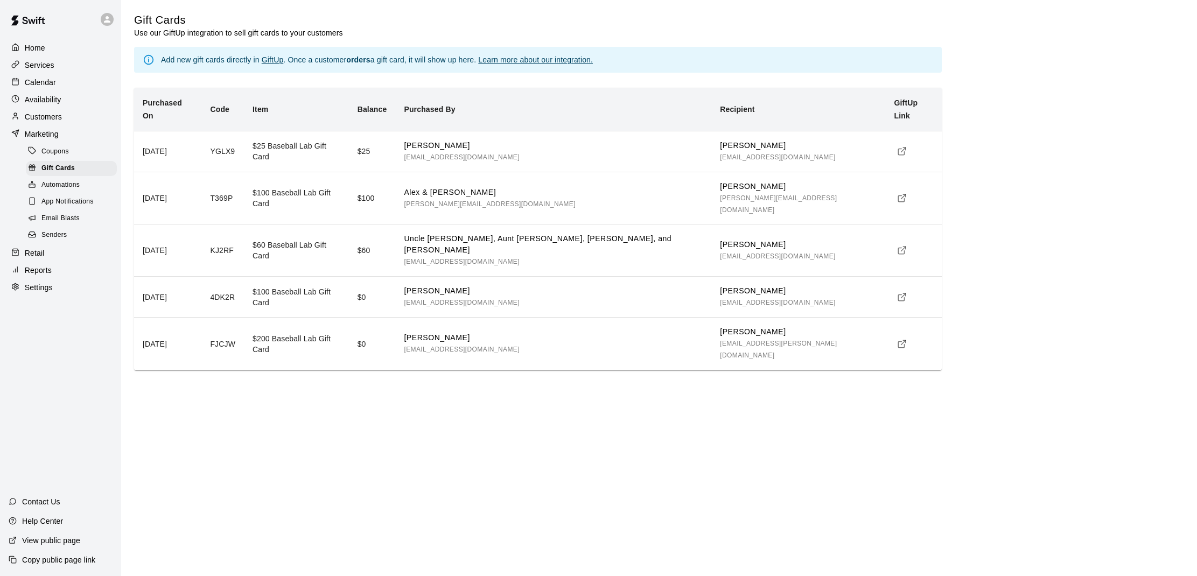
click at [57, 48] on div "Home" at bounding box center [61, 48] width 104 height 16
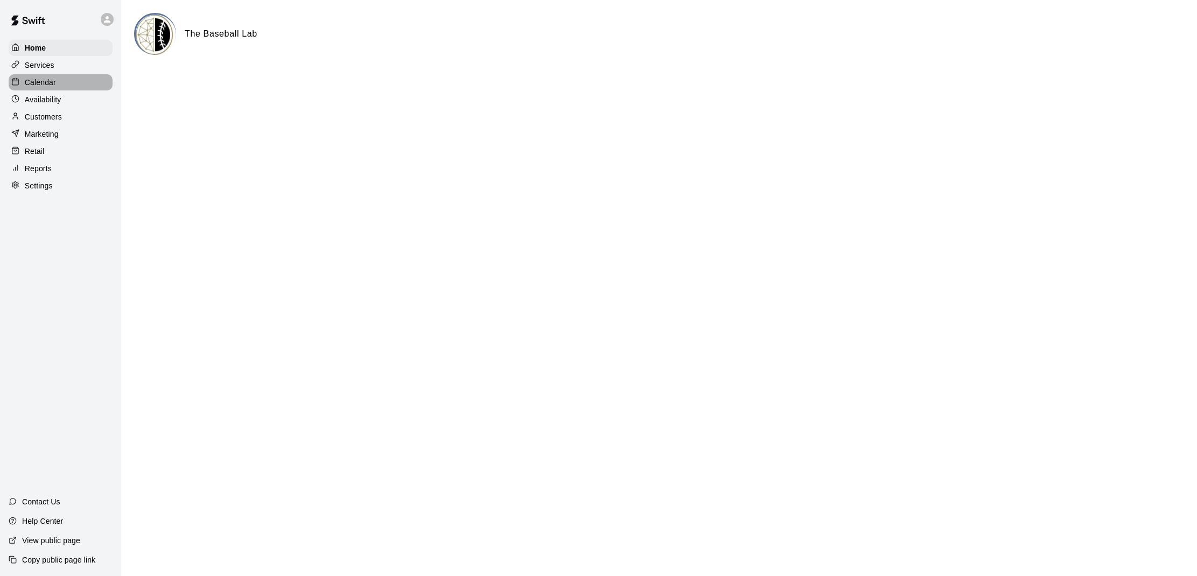
click at [55, 85] on p "Calendar" at bounding box center [40, 82] width 31 height 11
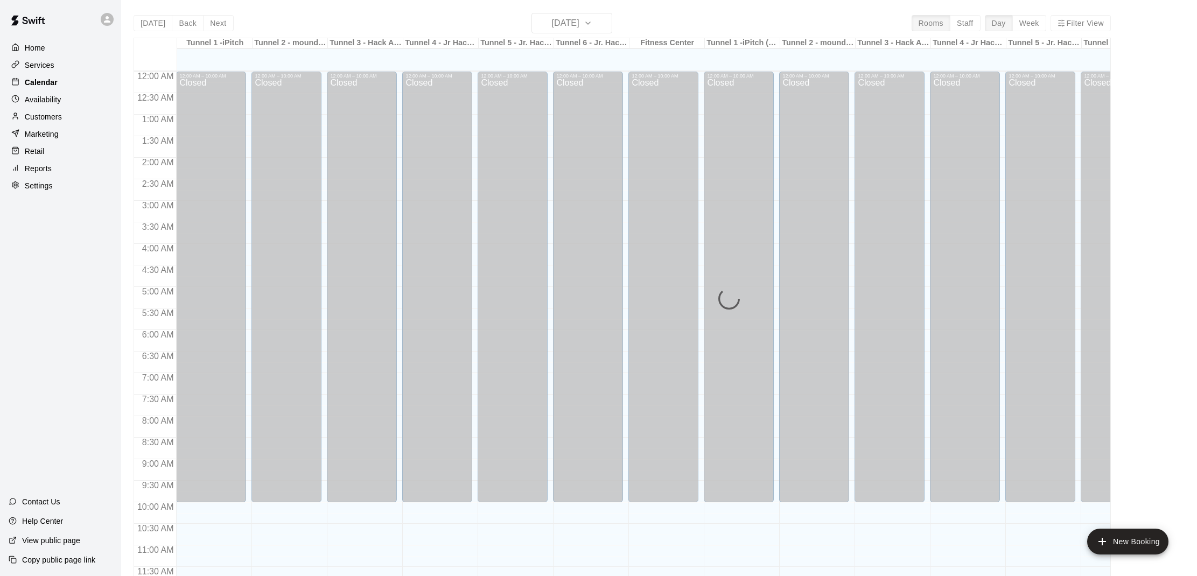
scroll to position [485, 0]
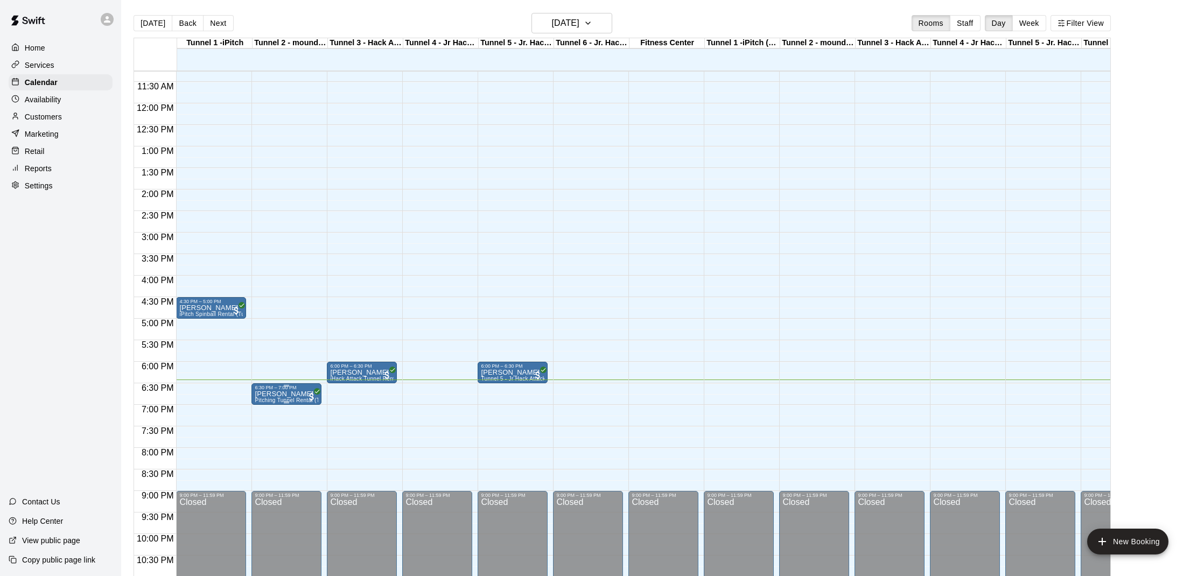
click at [275, 394] on p "[PERSON_NAME]" at bounding box center [287, 394] width 64 height 0
click at [271, 432] on img "edit" at bounding box center [266, 431] width 12 height 12
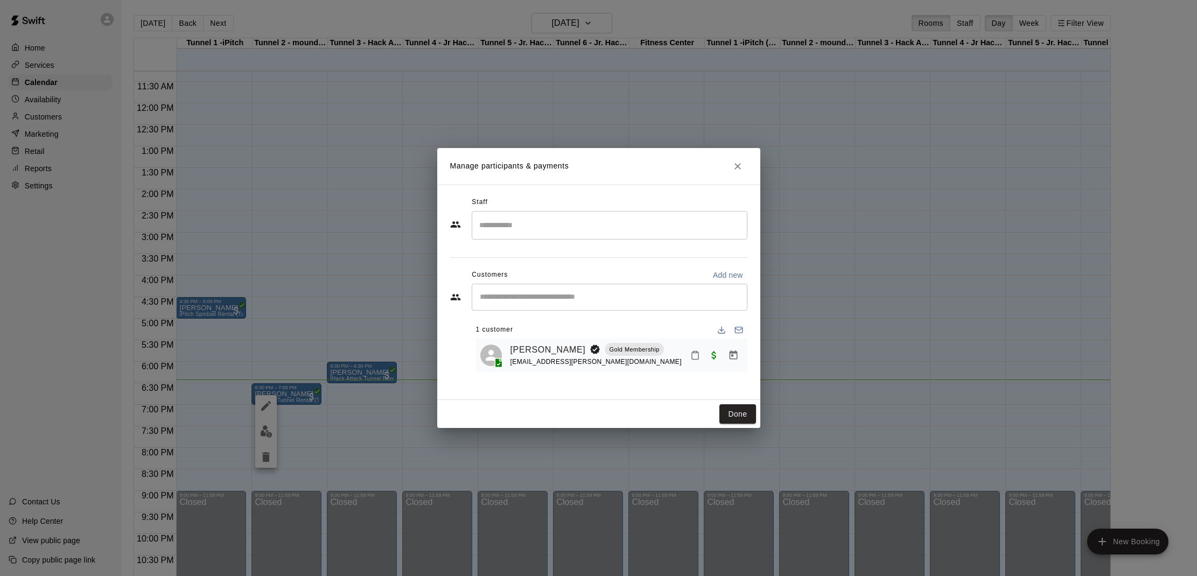
click at [694, 355] on icon "Mark attendance" at bounding box center [695, 355] width 10 height 10
click at [763, 355] on p "[PERSON_NAME] attended" at bounding box center [768, 358] width 95 height 11
click at [719, 412] on div "Done" at bounding box center [598, 414] width 323 height 29
click at [731, 415] on button "Done" at bounding box center [737, 414] width 36 height 20
